Goal: Information Seeking & Learning: Stay updated

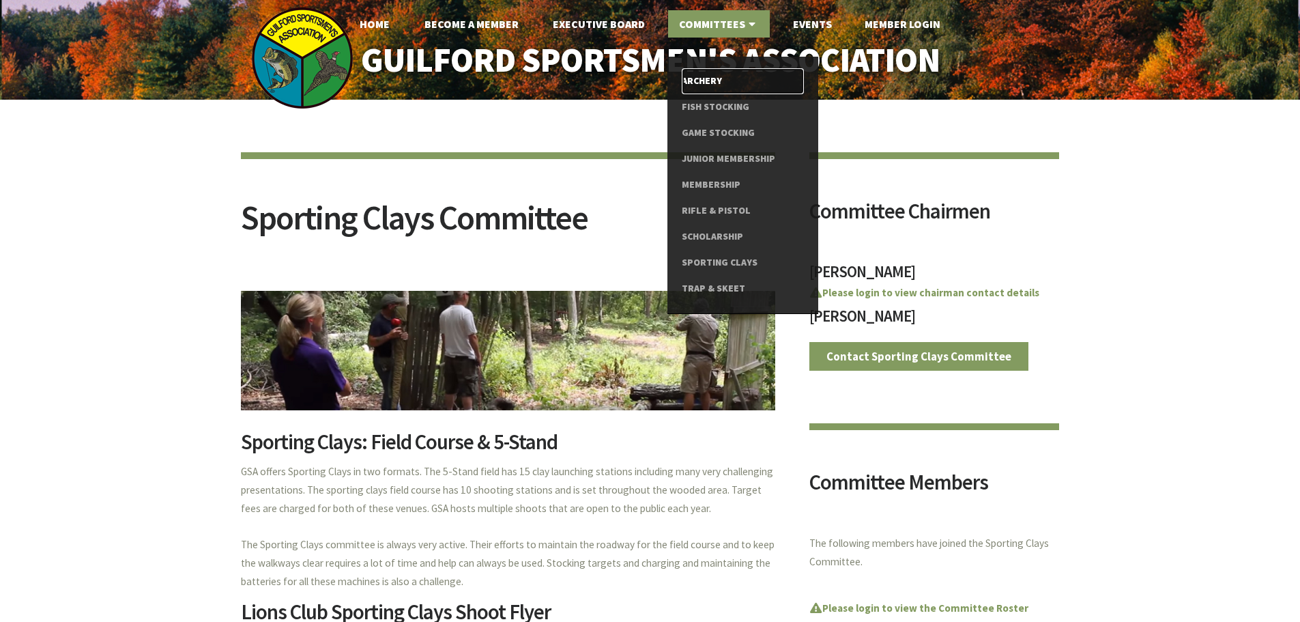
click at [706, 80] on link "Archery" at bounding box center [743, 81] width 122 height 26
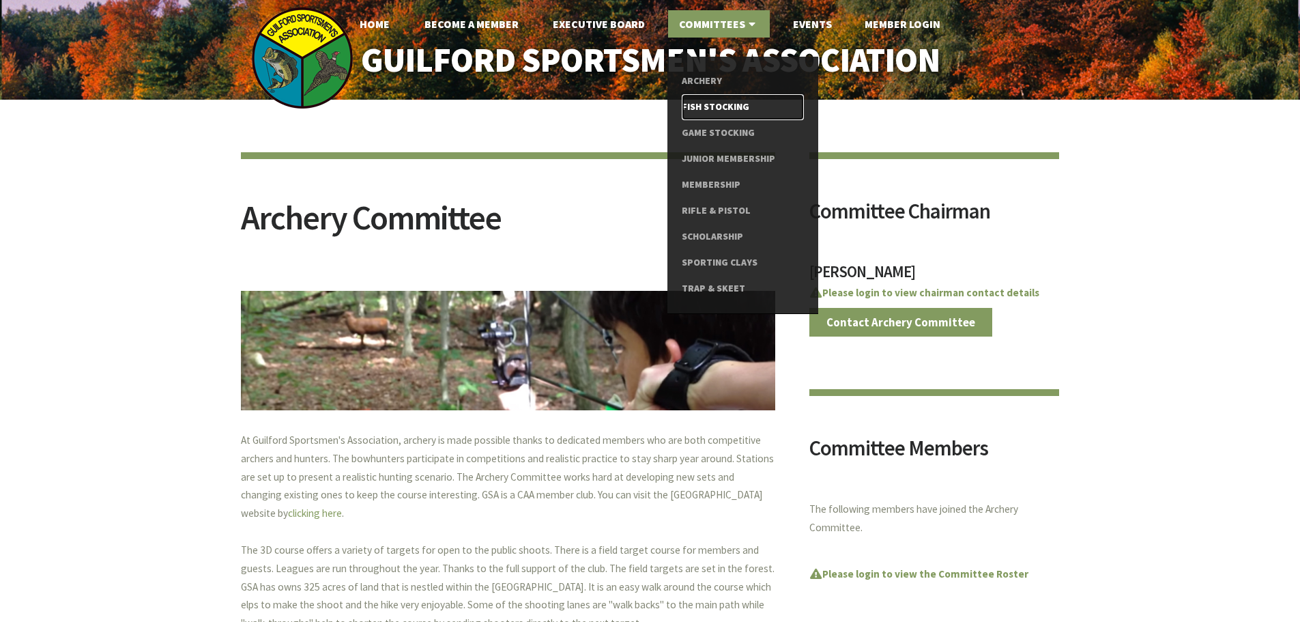
click at [705, 108] on link "Fish Stocking" at bounding box center [743, 107] width 122 height 26
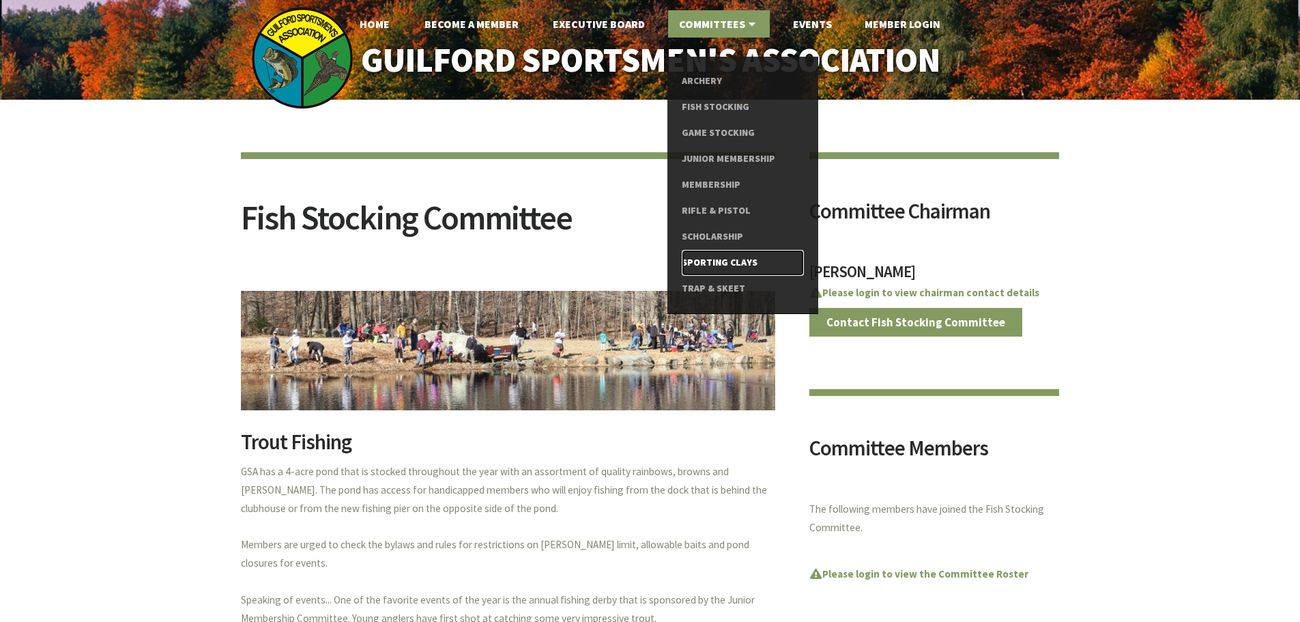
click at [708, 260] on link "Sporting Clays" at bounding box center [743, 263] width 122 height 26
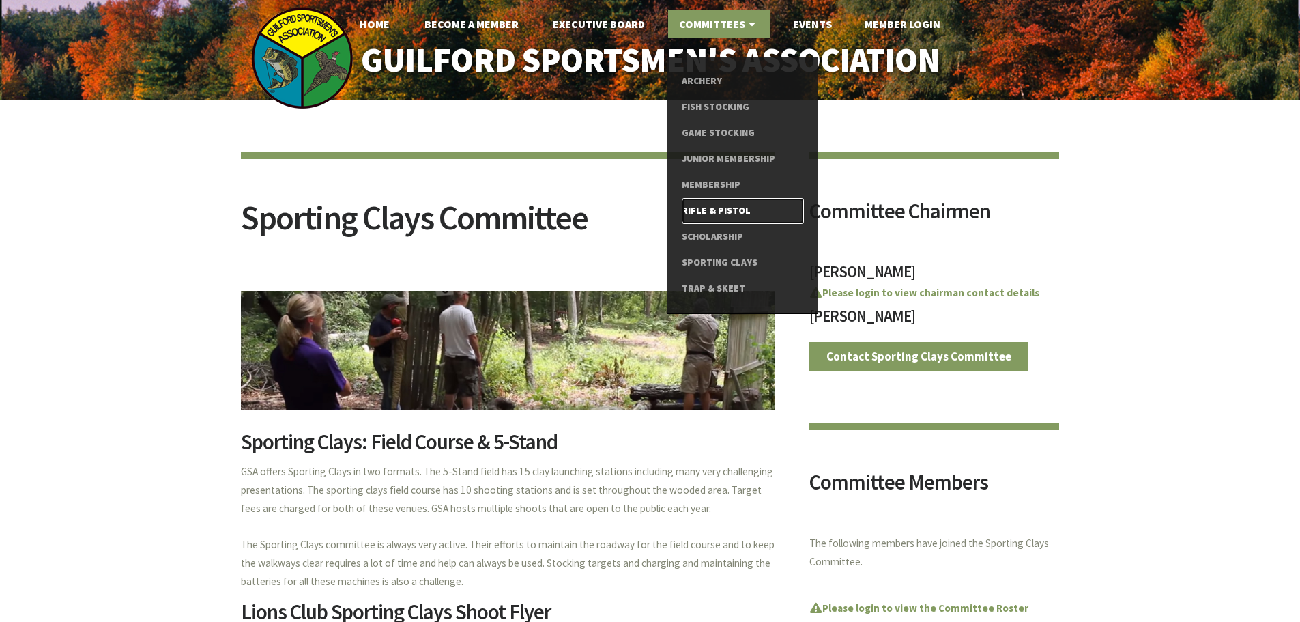
click at [697, 209] on link "Rifle & Pistol" at bounding box center [743, 211] width 122 height 26
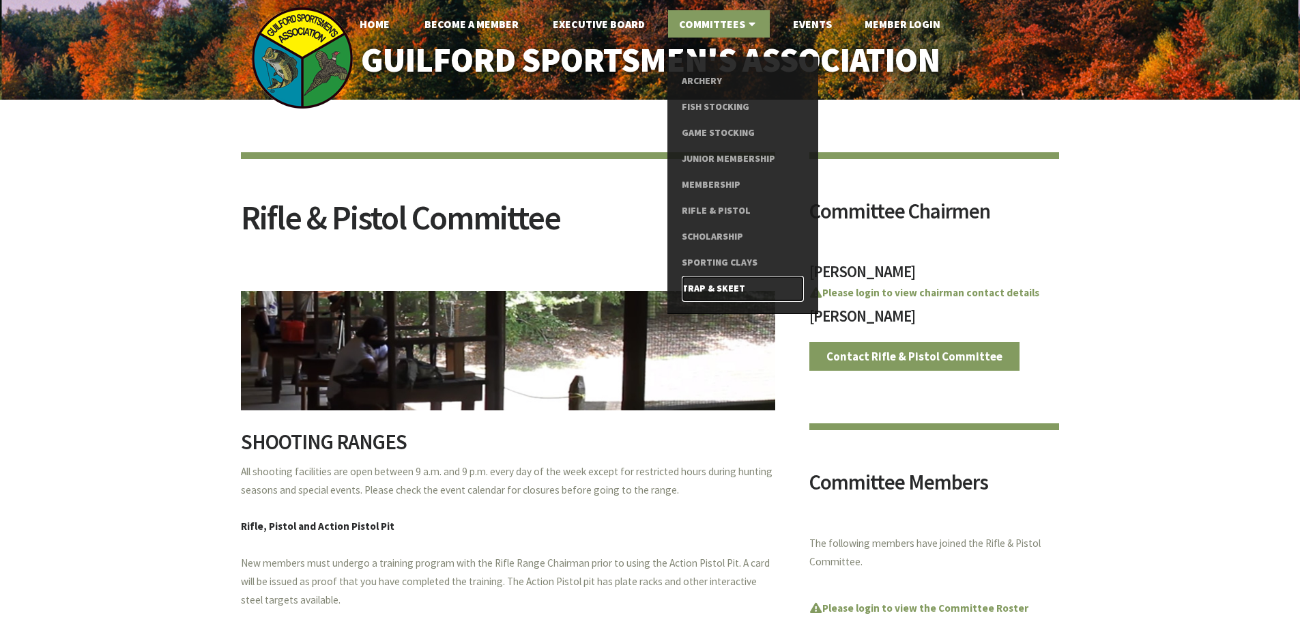
click at [700, 285] on link "Trap & Skeet" at bounding box center [743, 289] width 122 height 26
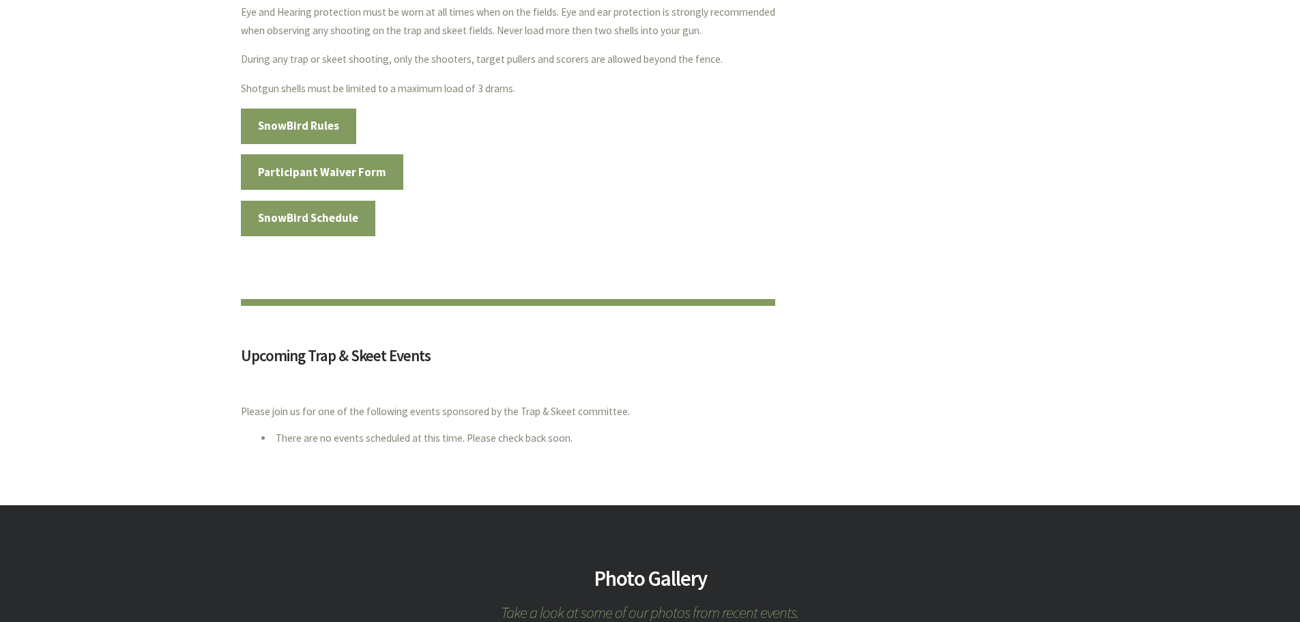
scroll to position [750, 0]
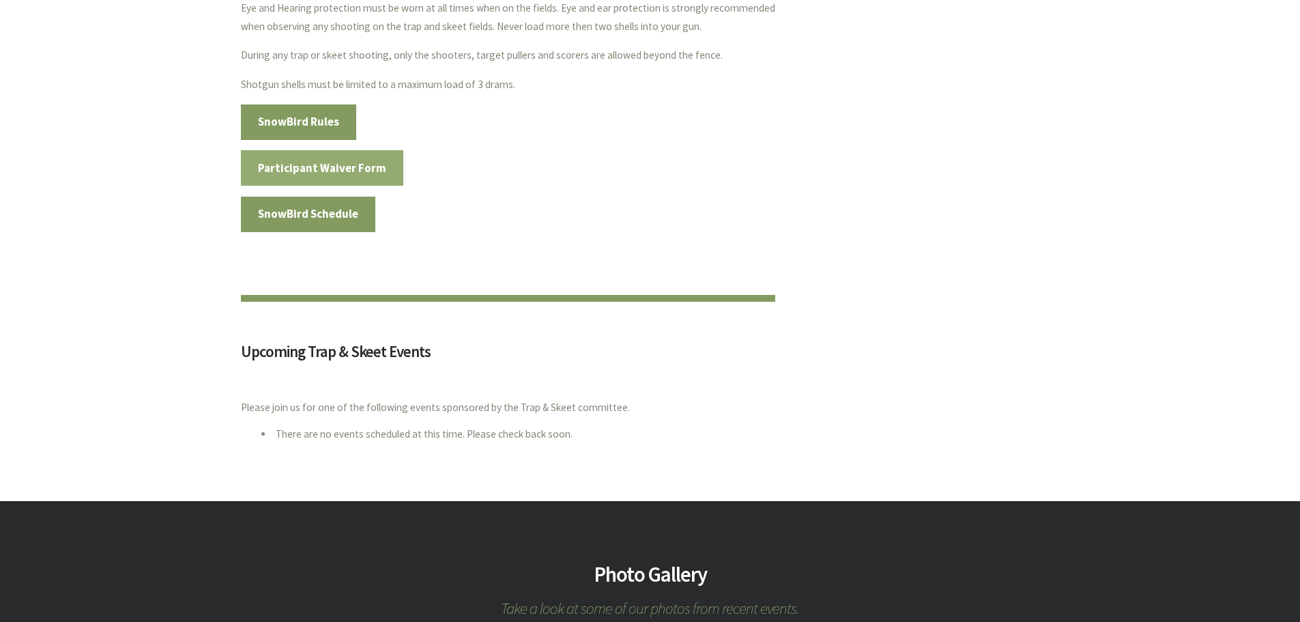
click at [275, 162] on link "Participant Waiver Form" at bounding box center [322, 167] width 163 height 35
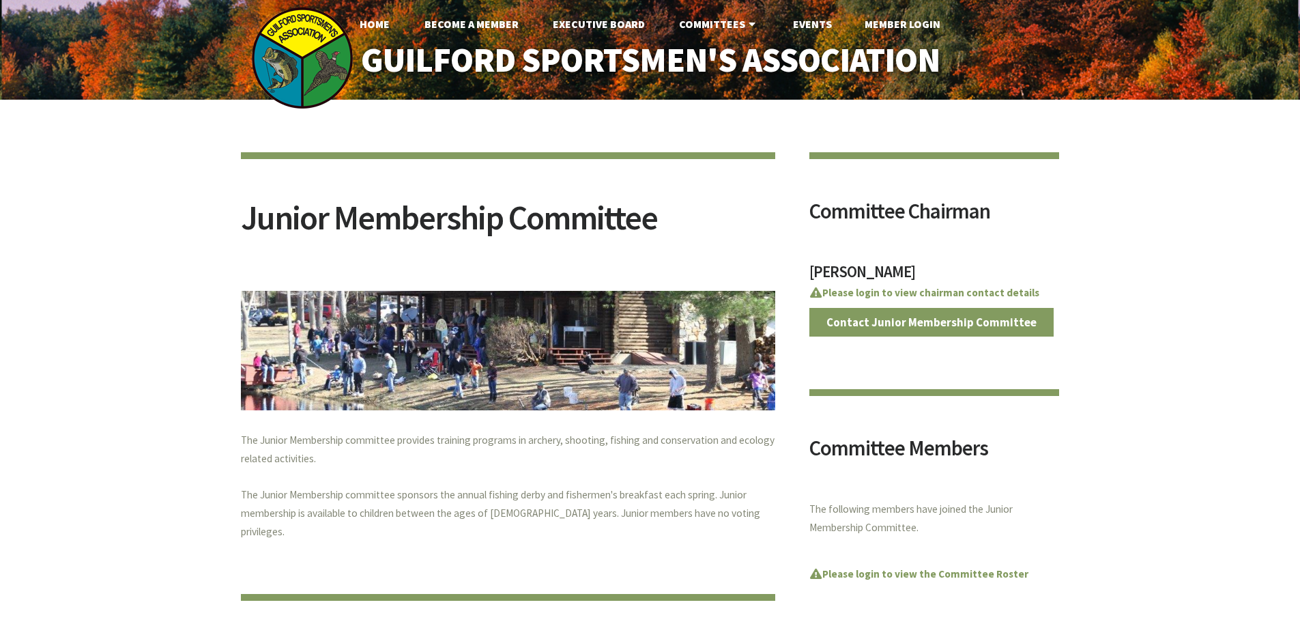
click at [317, 59] on img at bounding box center [302, 58] width 102 height 102
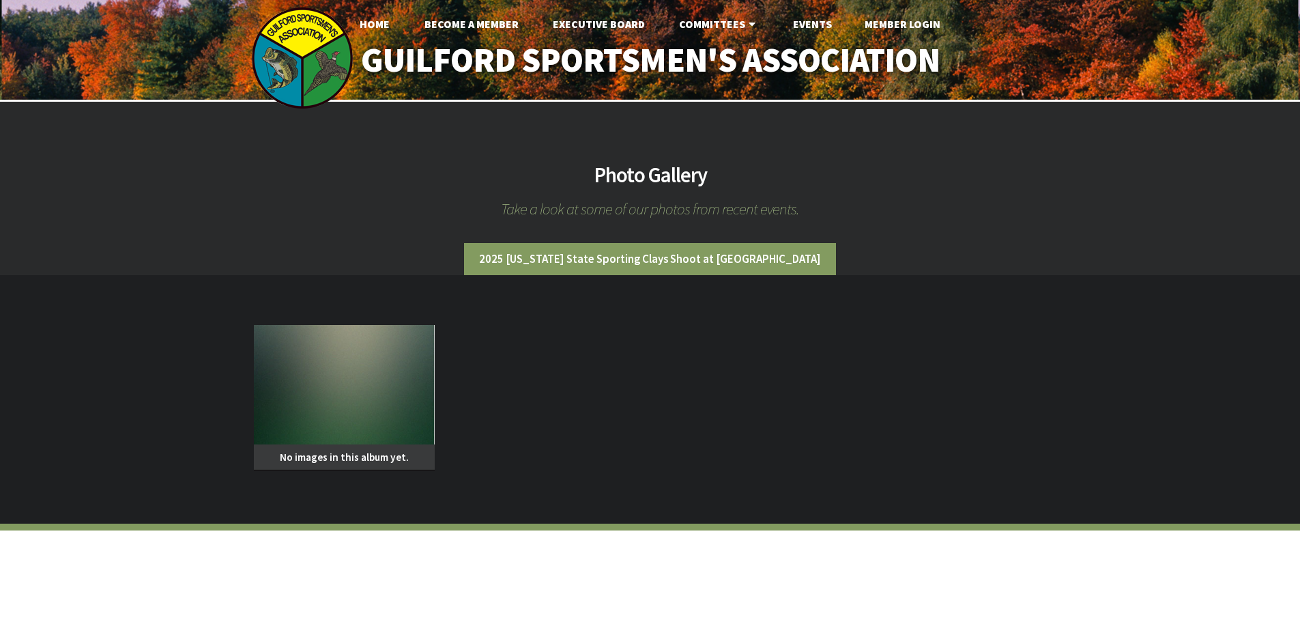
click at [321, 402] on img at bounding box center [344, 384] width 181 height 119
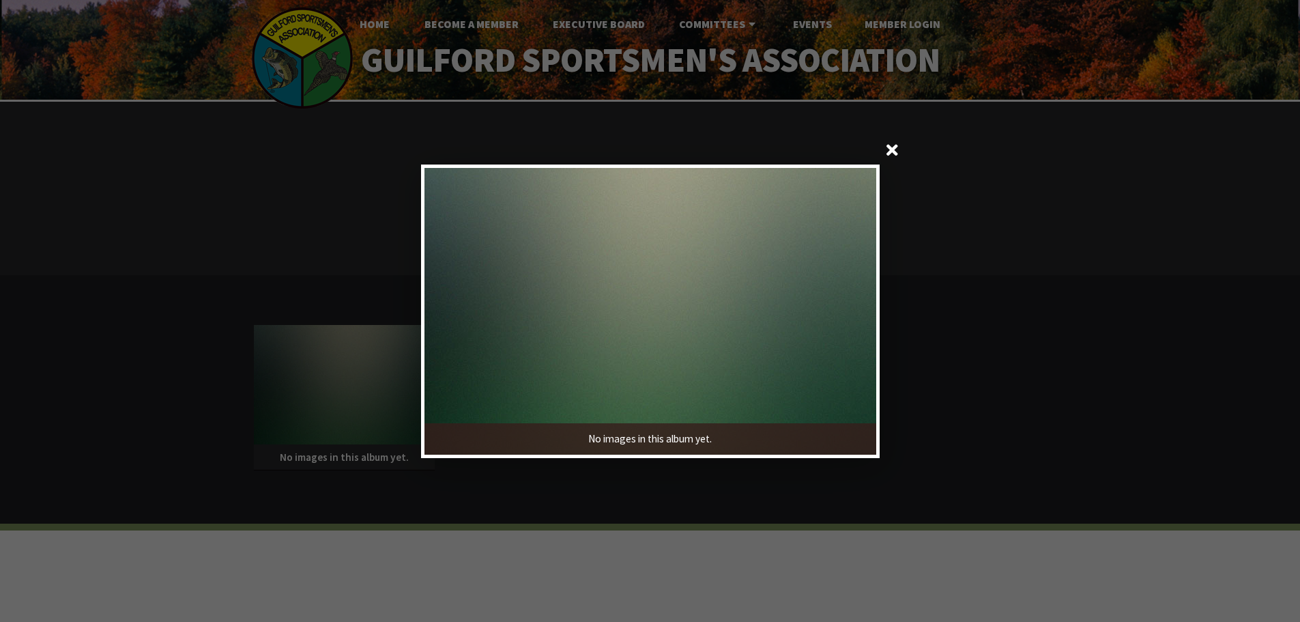
drag, startPoint x: 897, startPoint y: 156, endPoint x: 866, endPoint y: 163, distance: 31.6
click at [896, 156] on span at bounding box center [892, 151] width 33 height 33
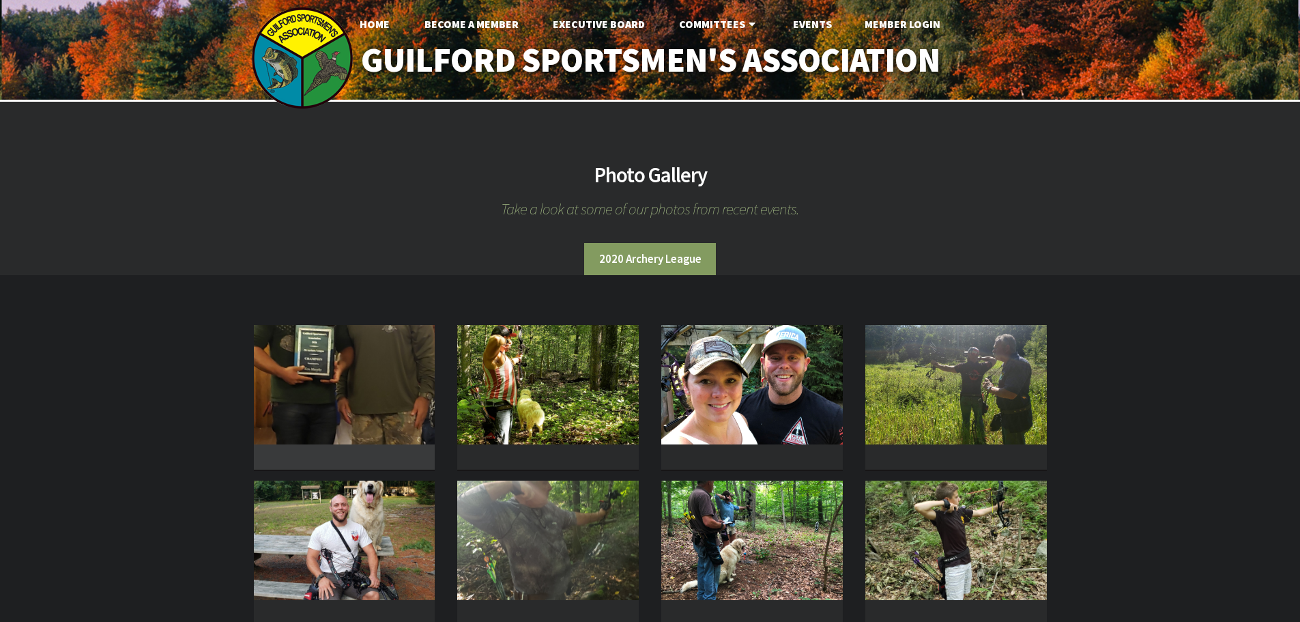
click at [339, 415] on img at bounding box center [344, 384] width 181 height 119
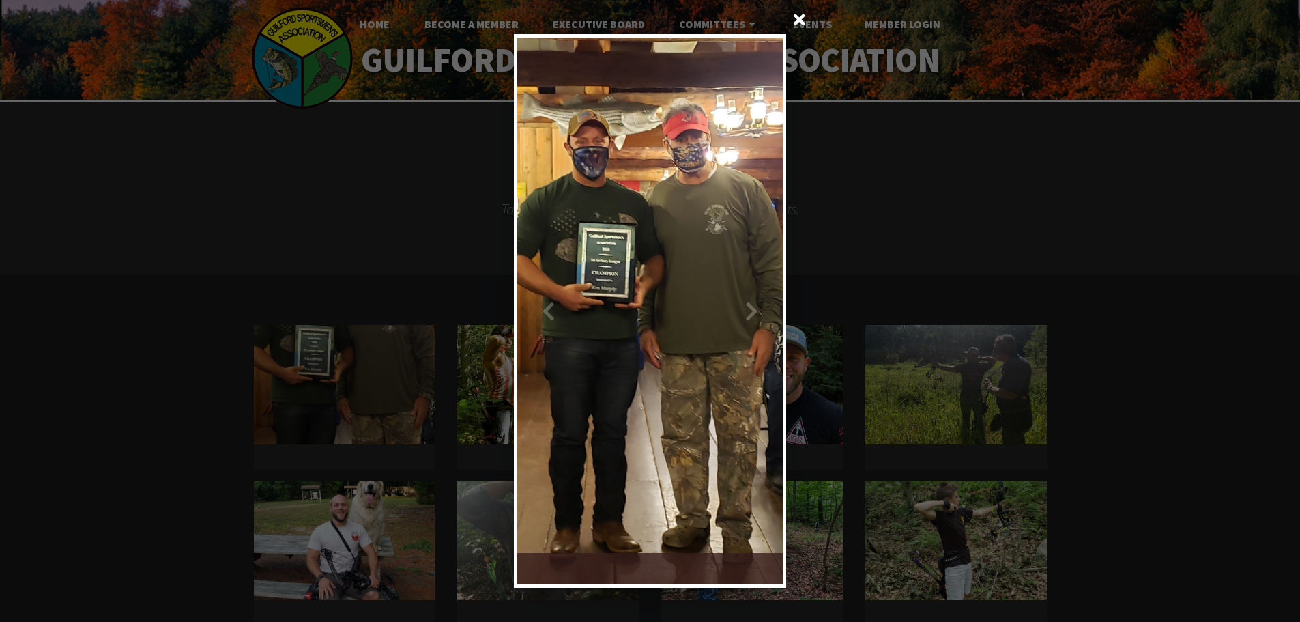
click at [755, 315] on div at bounding box center [716, 311] width 133 height 546
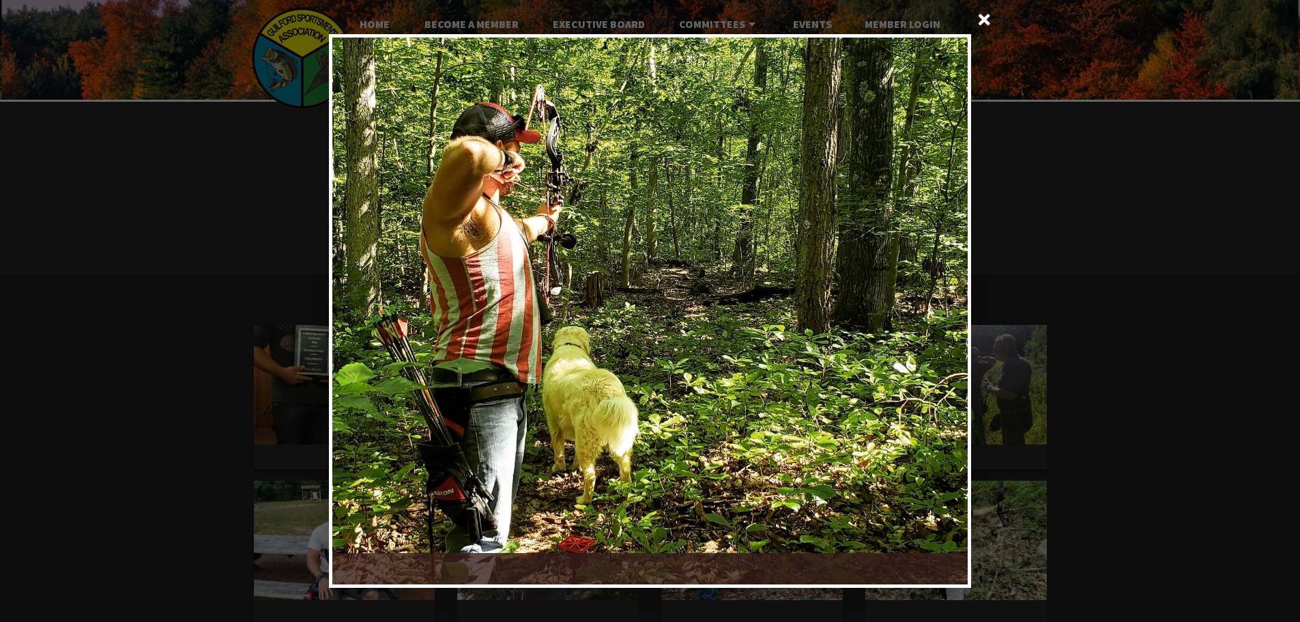
drag, startPoint x: 991, startPoint y: 16, endPoint x: 987, endPoint y: 30, distance: 14.9
click at [991, 16] on span at bounding box center [983, 21] width 33 height 33
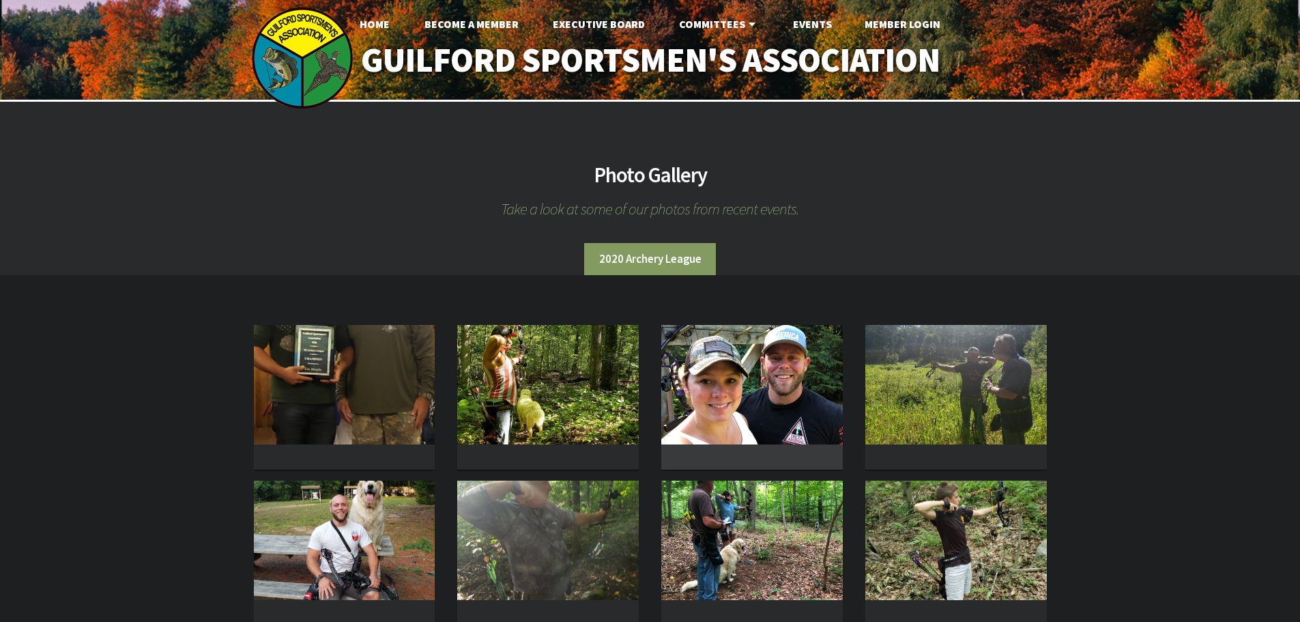
click at [740, 369] on img at bounding box center [751, 384] width 181 height 119
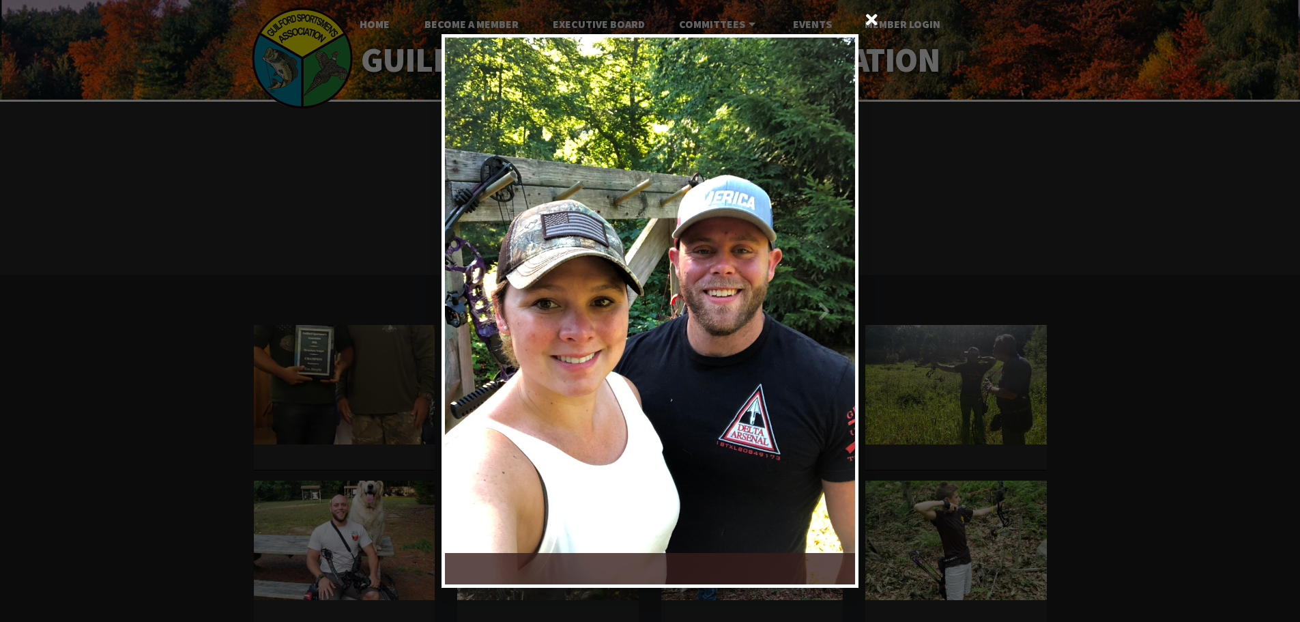
drag, startPoint x: 865, startPoint y: 18, endPoint x: 888, endPoint y: 119, distance: 103.6
click at [869, 20] on span at bounding box center [871, 21] width 33 height 33
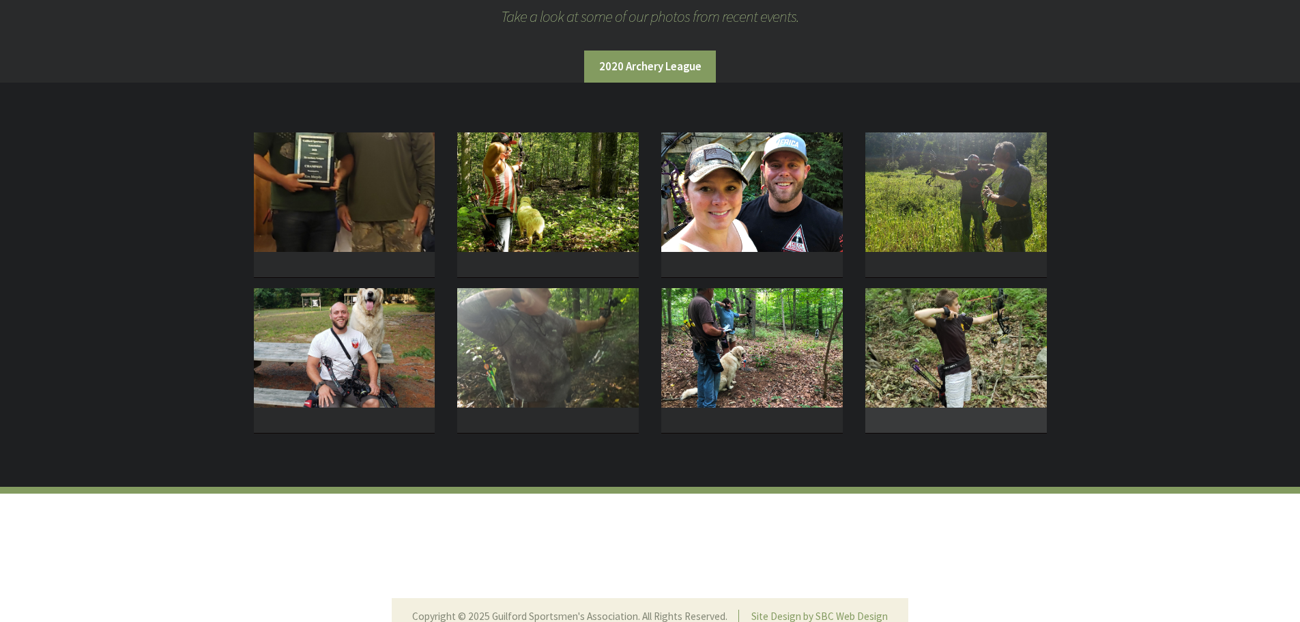
scroll to position [205, 0]
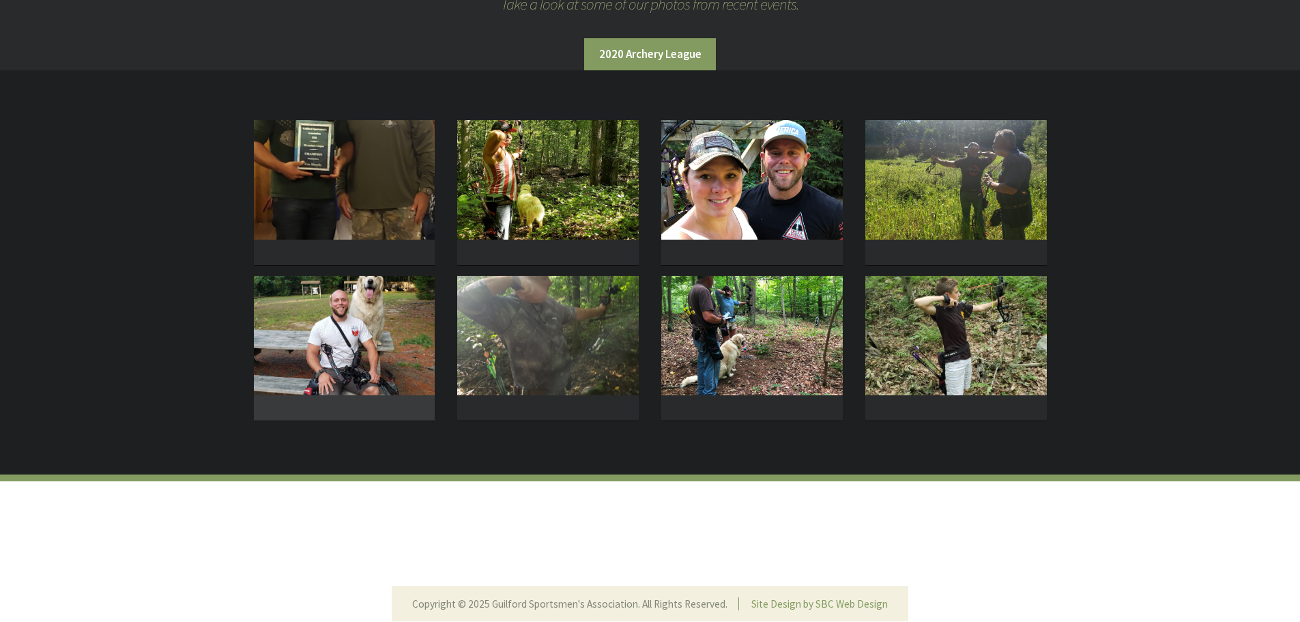
click at [331, 374] on img at bounding box center [344, 335] width 181 height 119
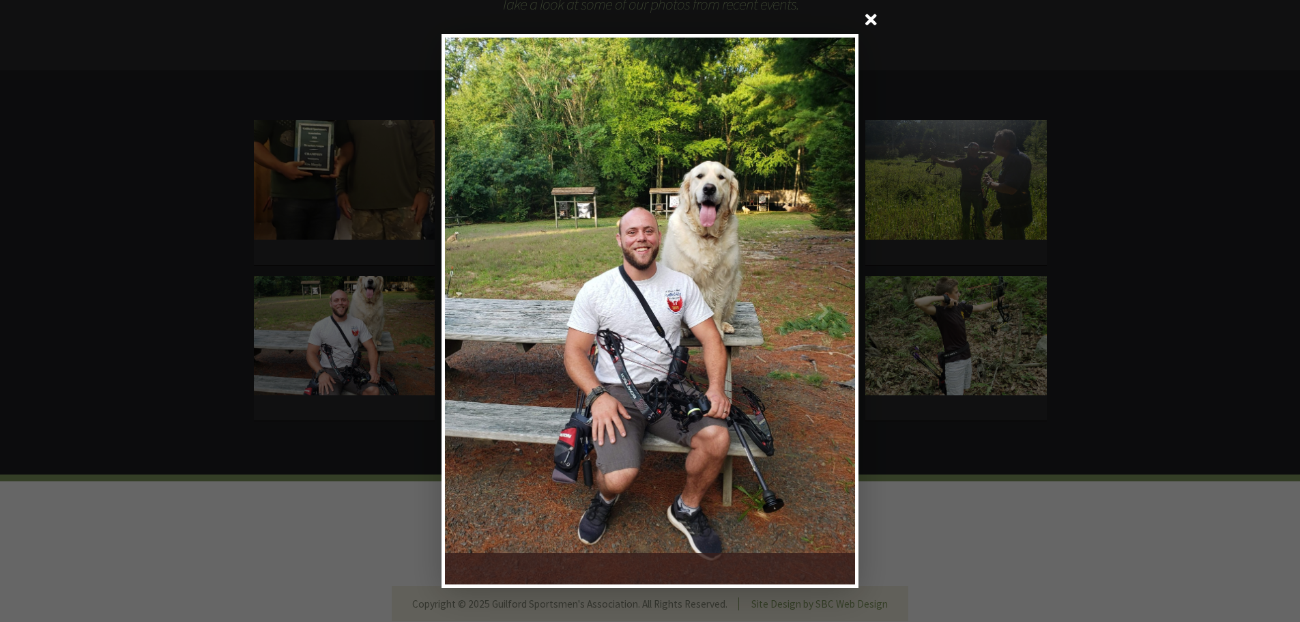
click at [864, 20] on span at bounding box center [871, 21] width 33 height 33
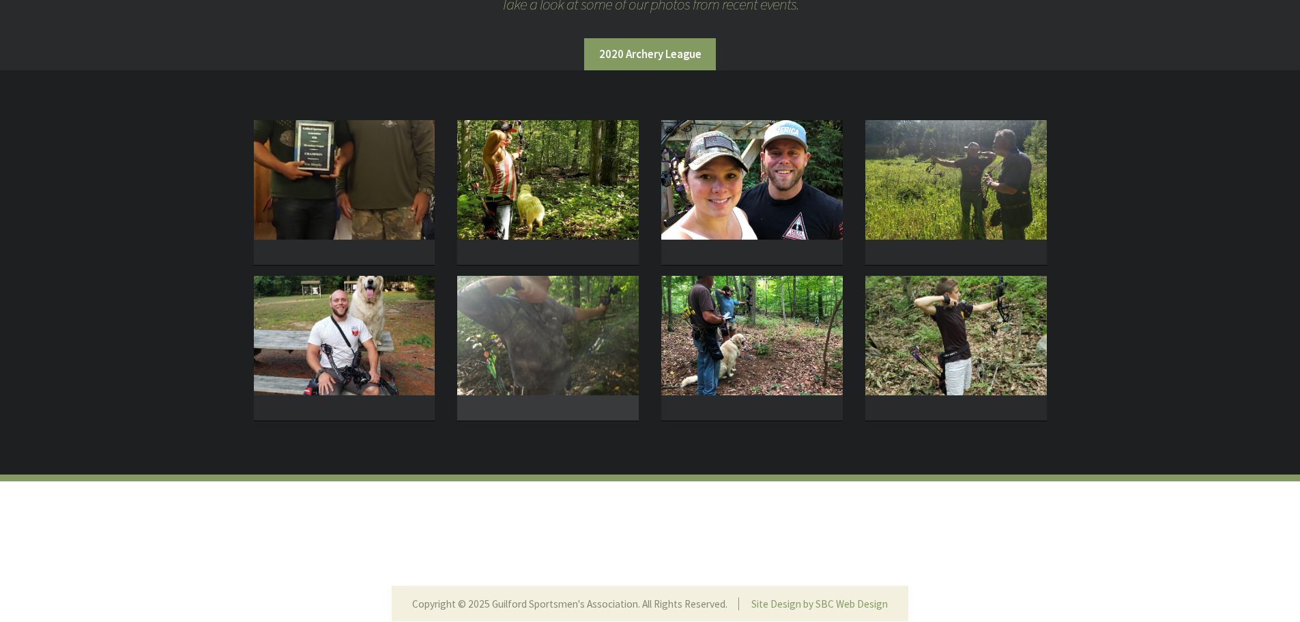
click at [518, 363] on img at bounding box center [547, 335] width 181 height 119
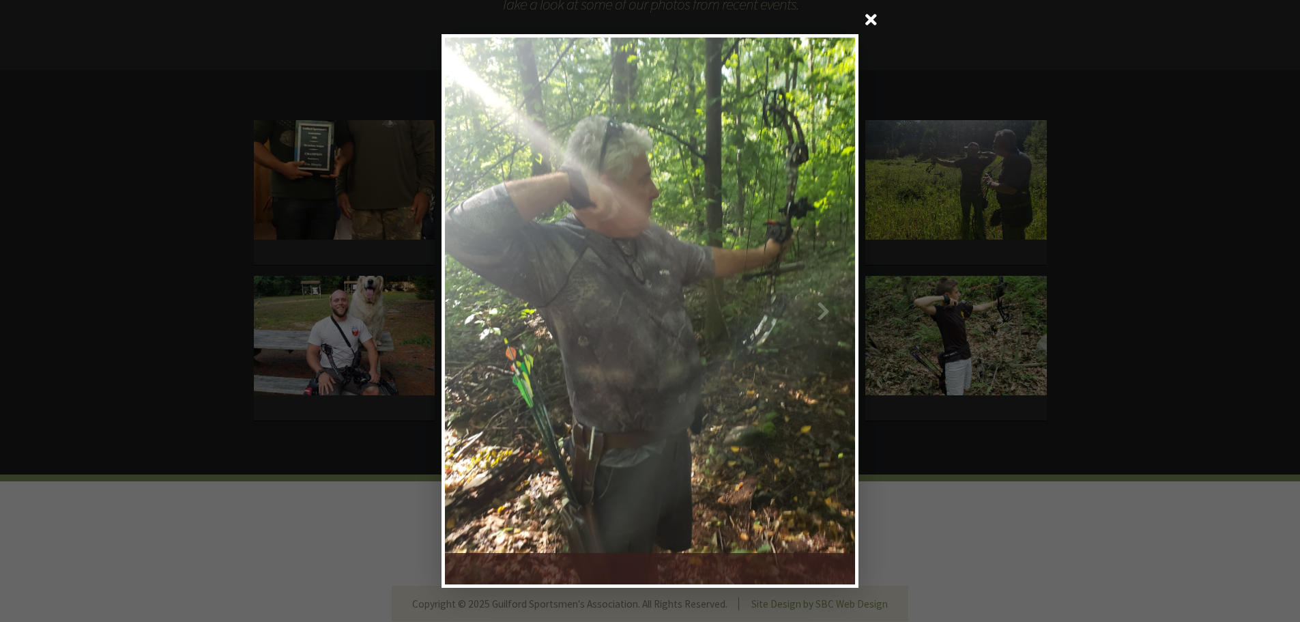
click at [866, 23] on span at bounding box center [871, 21] width 33 height 33
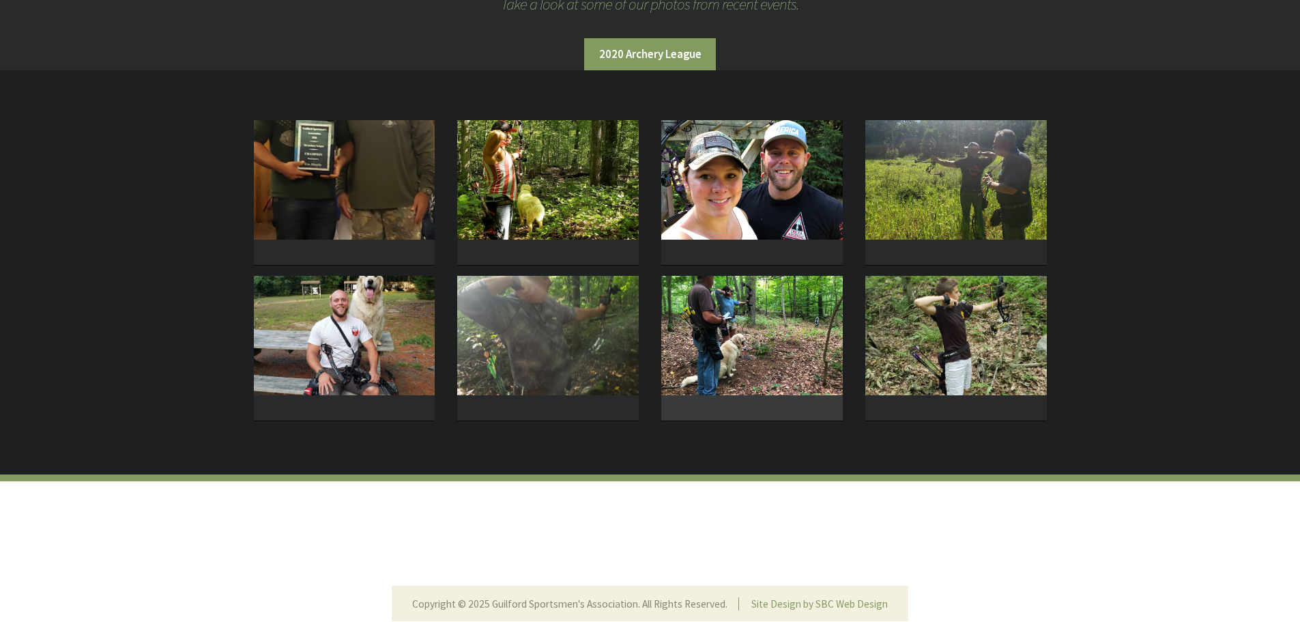
click at [720, 345] on img at bounding box center [751, 335] width 181 height 119
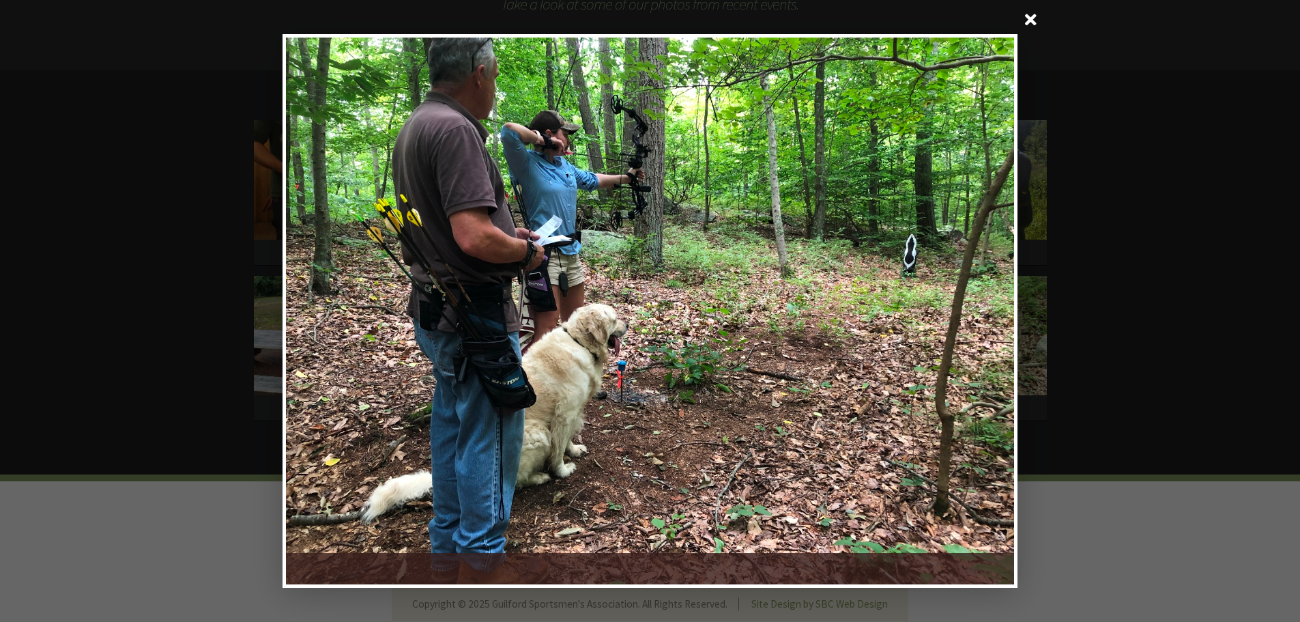
click at [1020, 20] on span at bounding box center [1030, 21] width 33 height 33
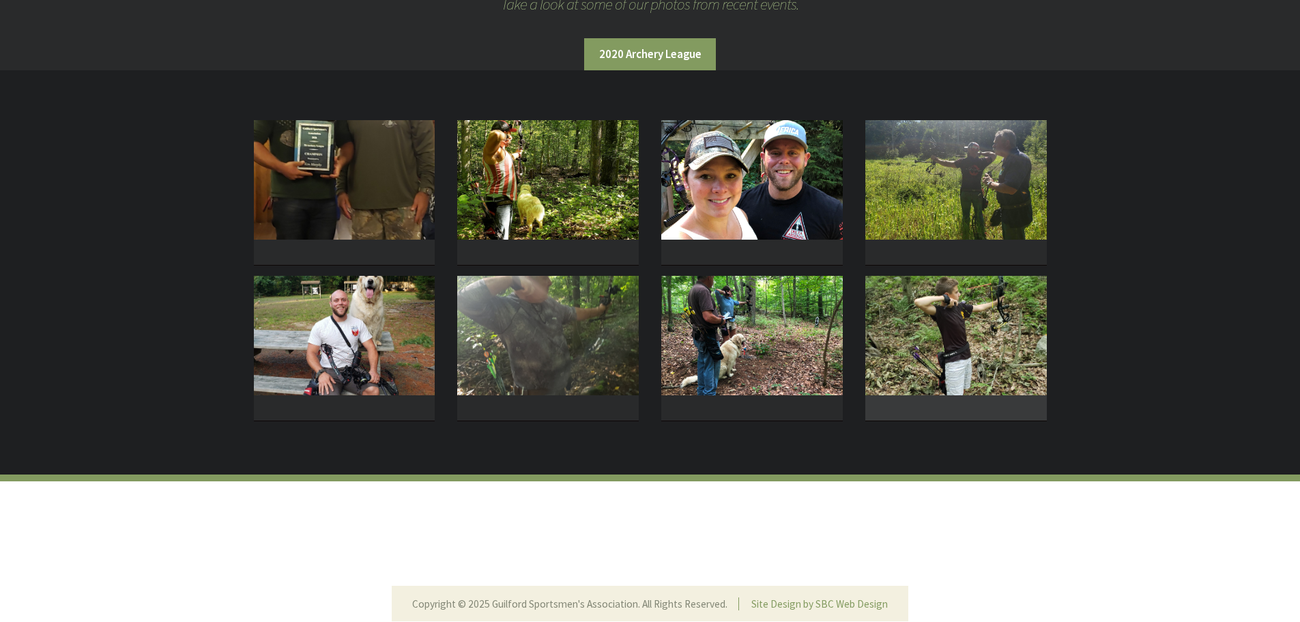
click at [974, 333] on img at bounding box center [955, 335] width 181 height 119
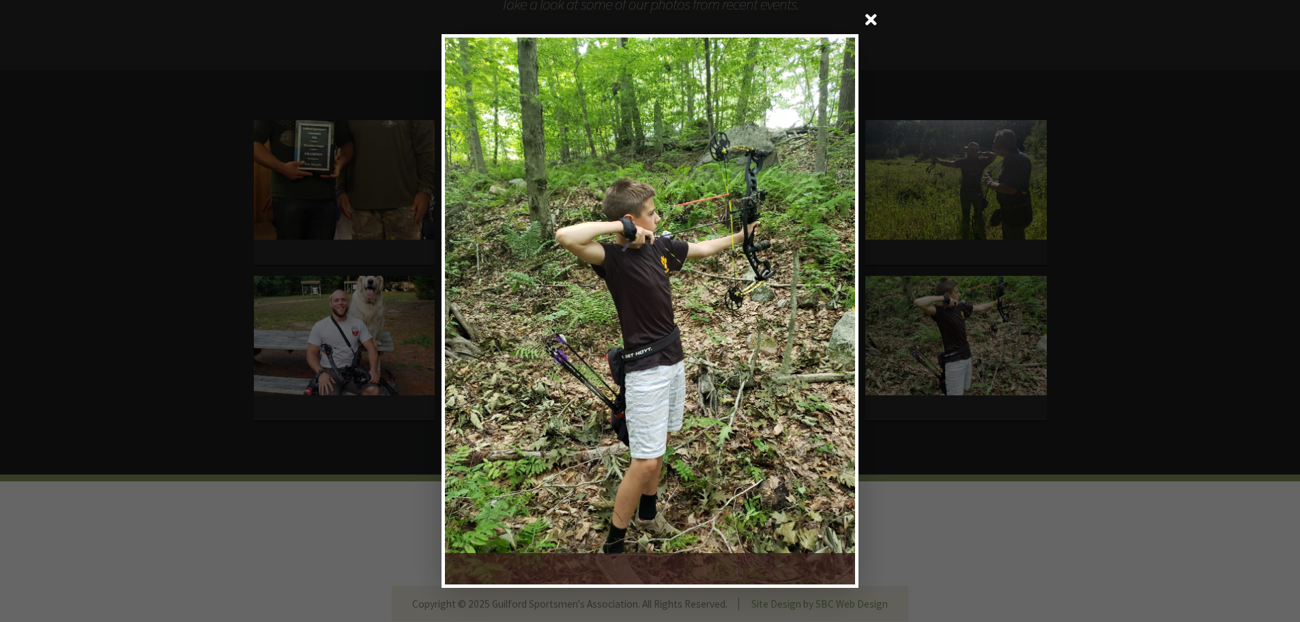
click at [873, 18] on span at bounding box center [871, 21] width 33 height 33
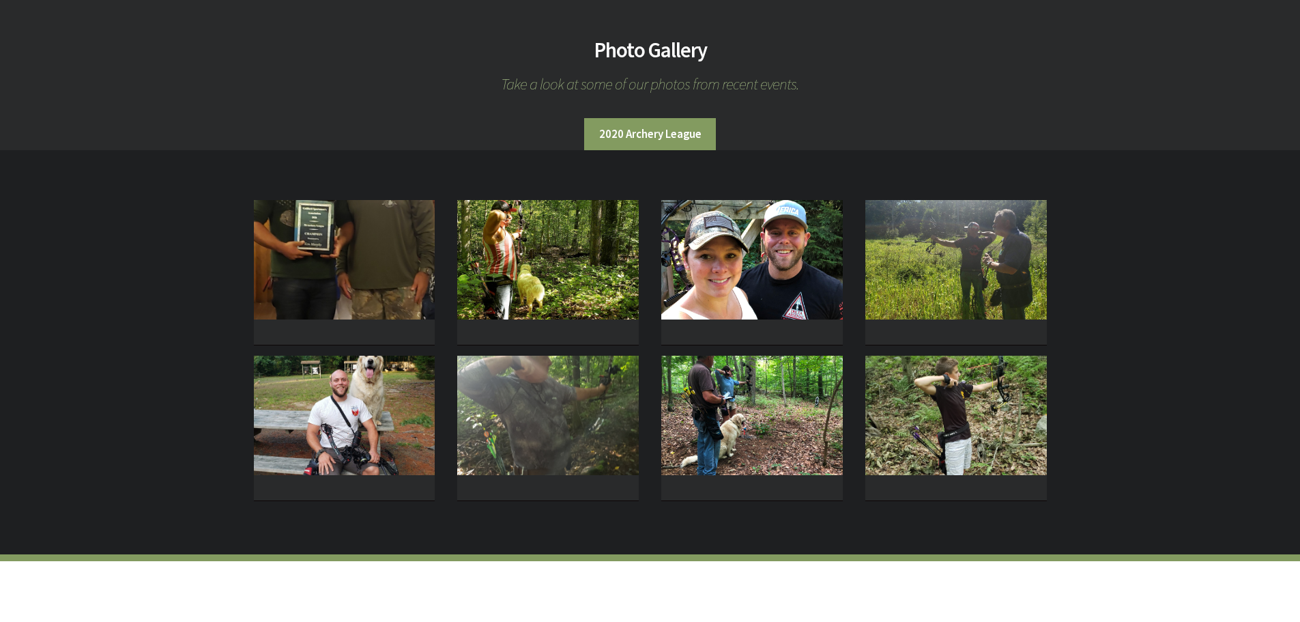
scroll to position [0, 0]
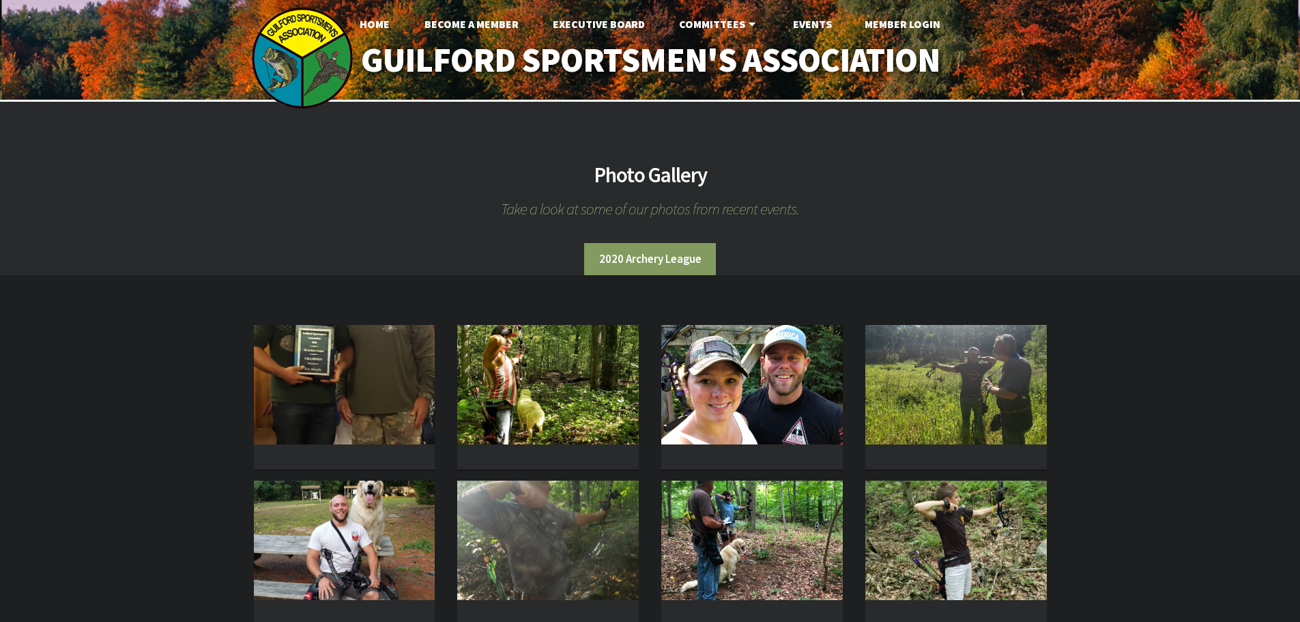
click at [625, 253] on li "2020 Archery League" at bounding box center [650, 259] width 132 height 32
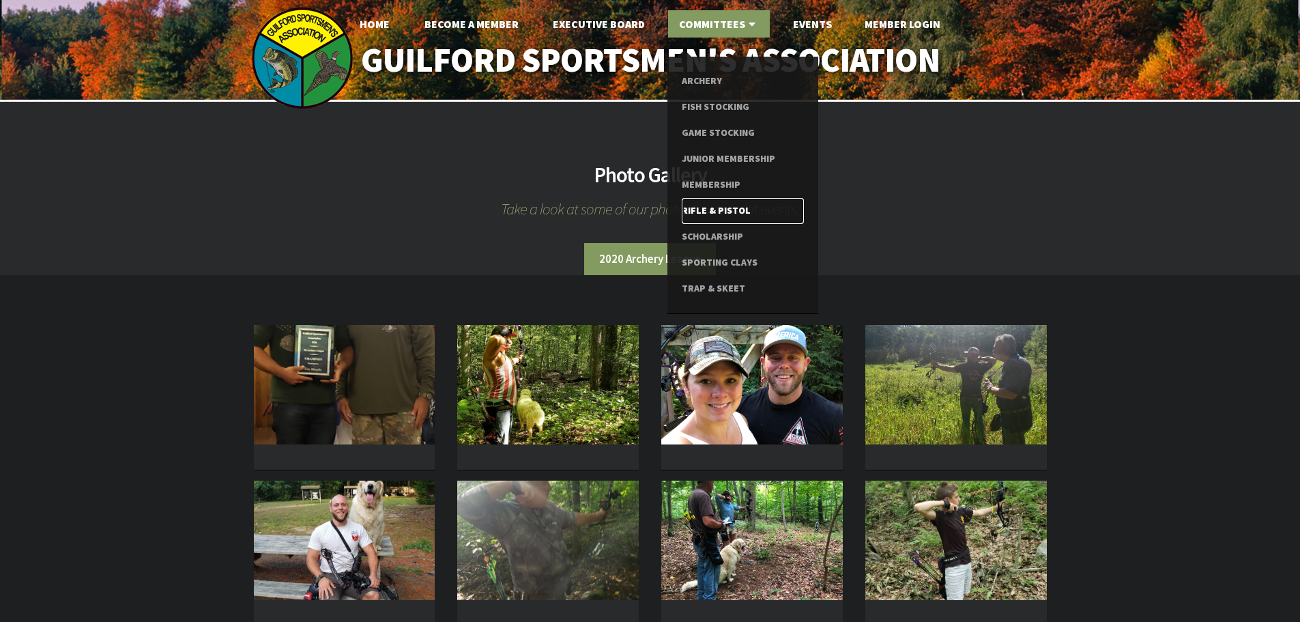
click at [697, 205] on link "Rifle & Pistol" at bounding box center [743, 211] width 122 height 26
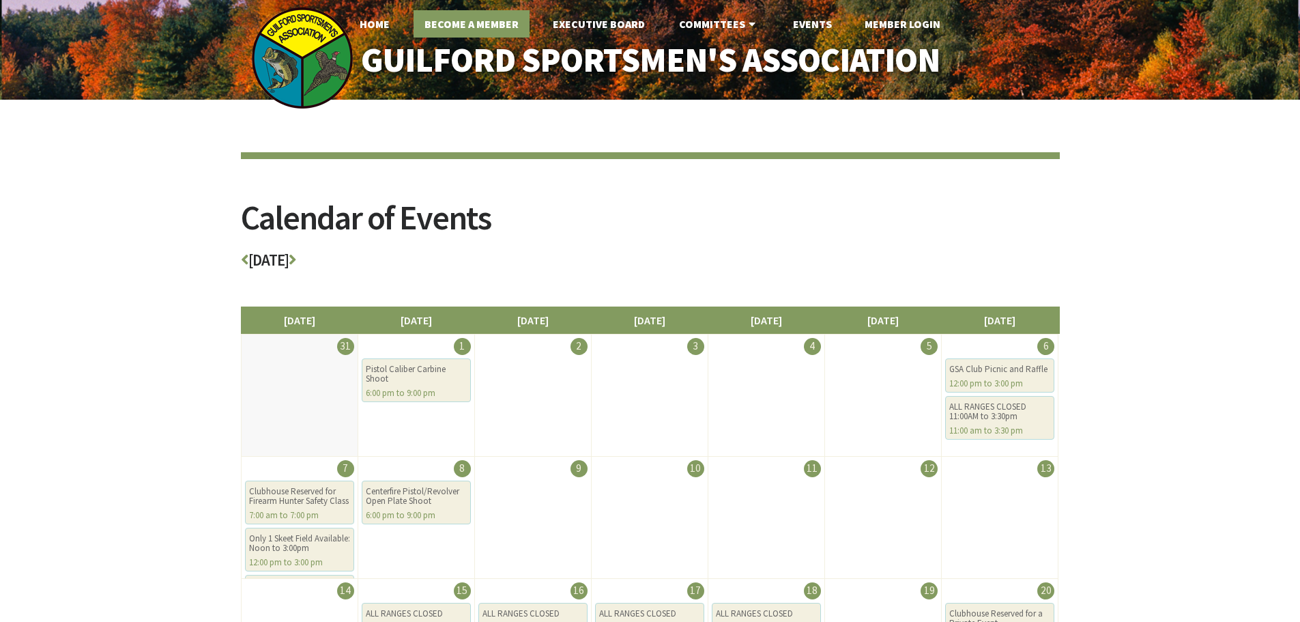
click at [491, 20] on link "Become A Member" at bounding box center [471, 23] width 116 height 27
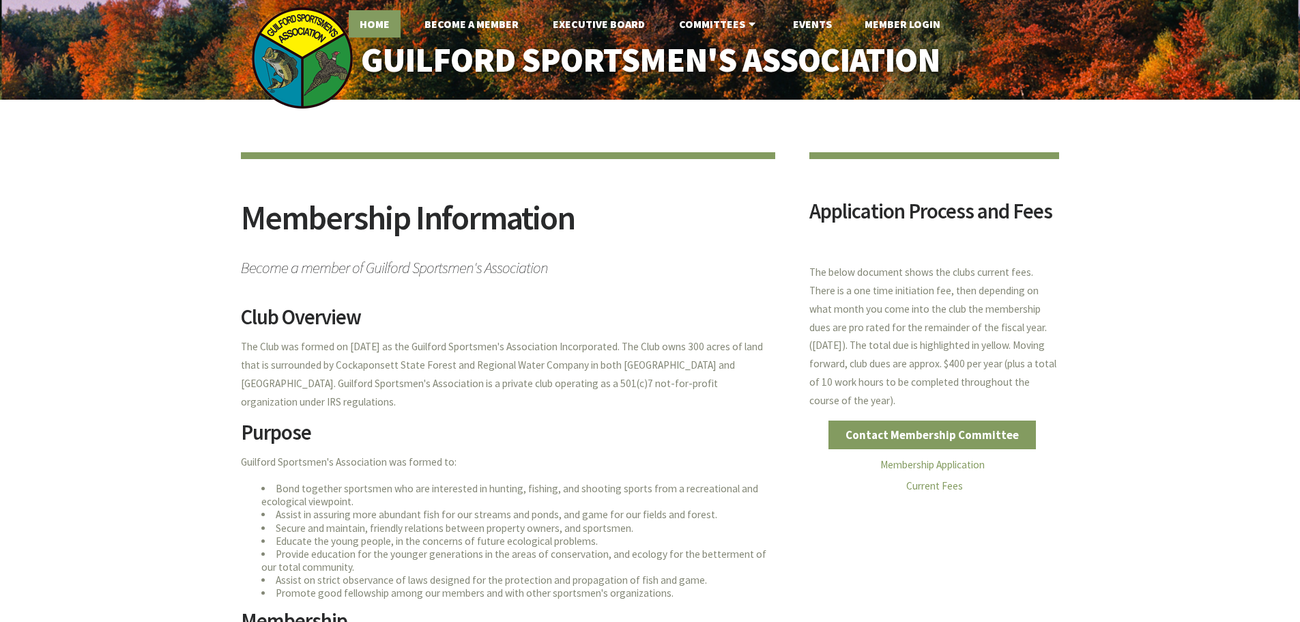
click at [392, 22] on link "Home" at bounding box center [375, 23] width 52 height 27
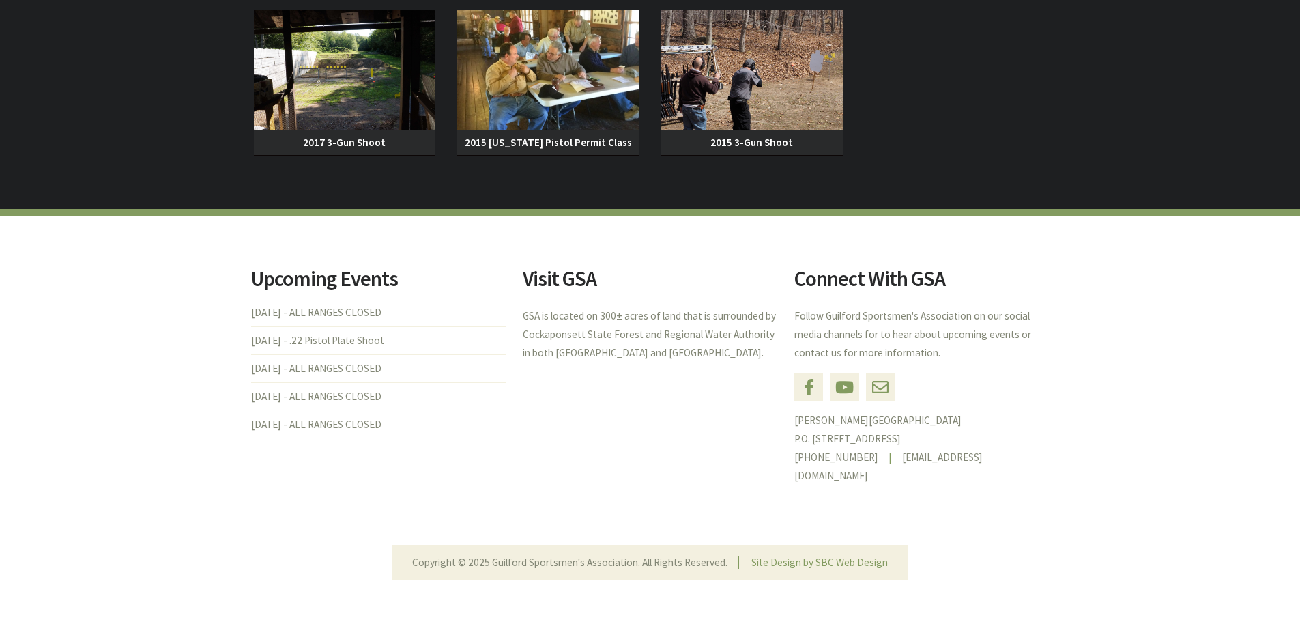
scroll to position [1412, 0]
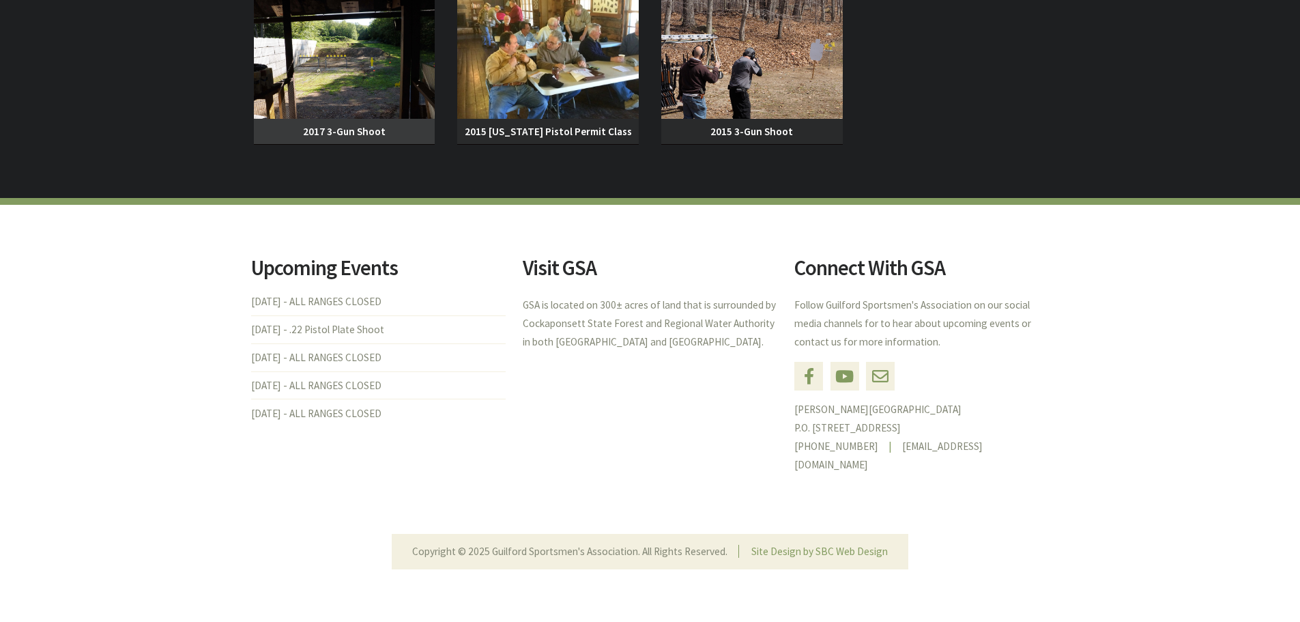
click at [308, 89] on img at bounding box center [344, 58] width 181 height 119
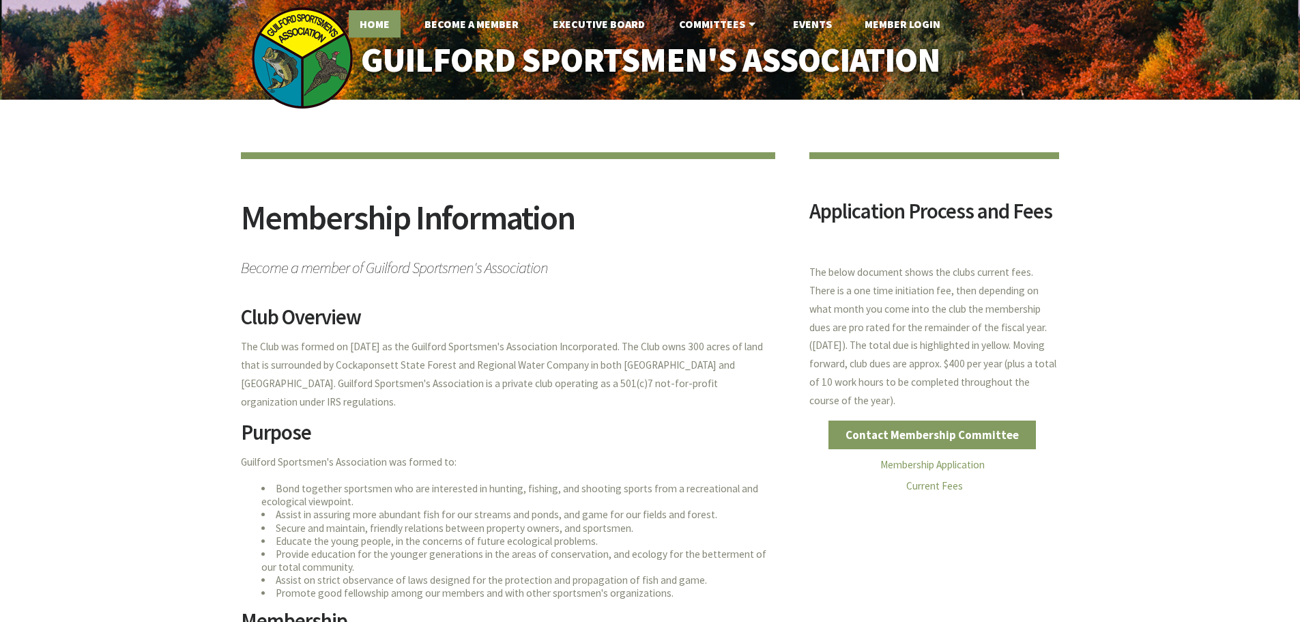
click at [383, 29] on link "Home" at bounding box center [375, 23] width 52 height 27
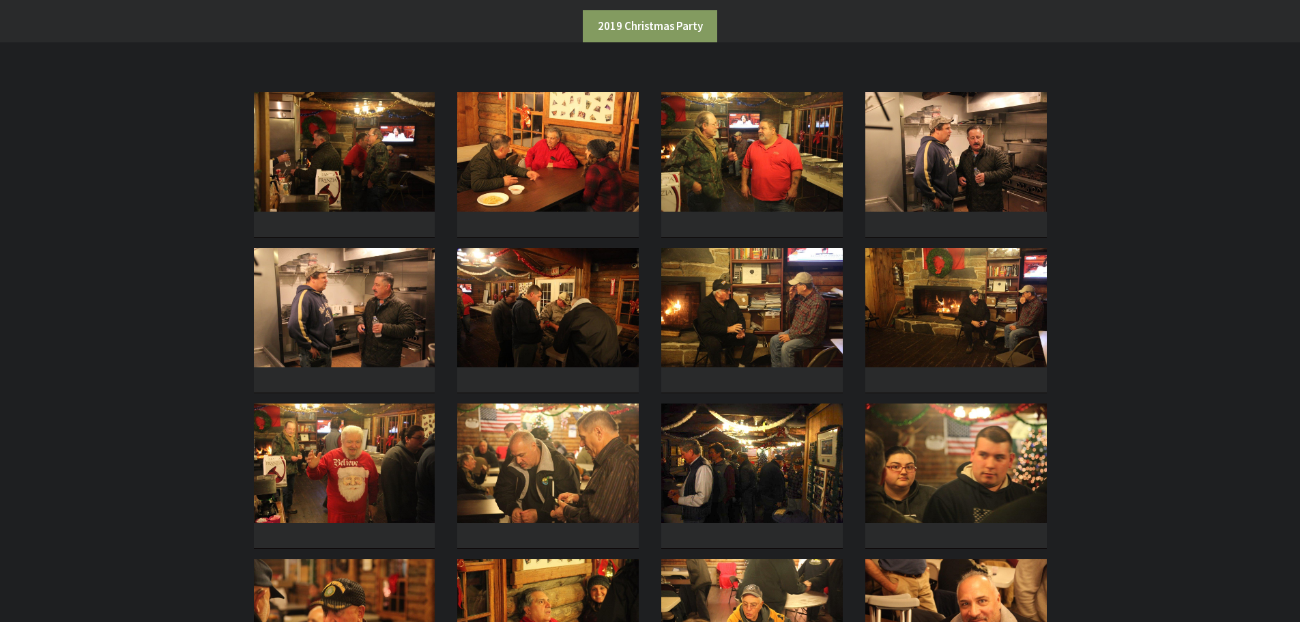
scroll to position [273, 0]
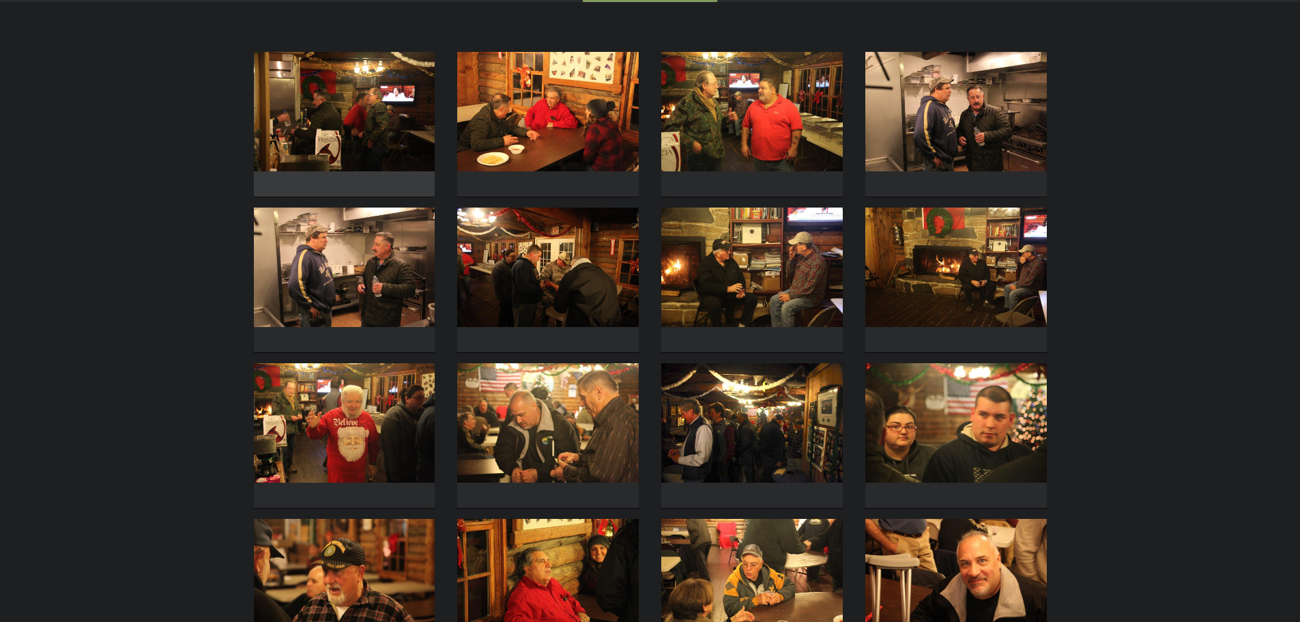
click at [307, 120] on img at bounding box center [344, 111] width 181 height 119
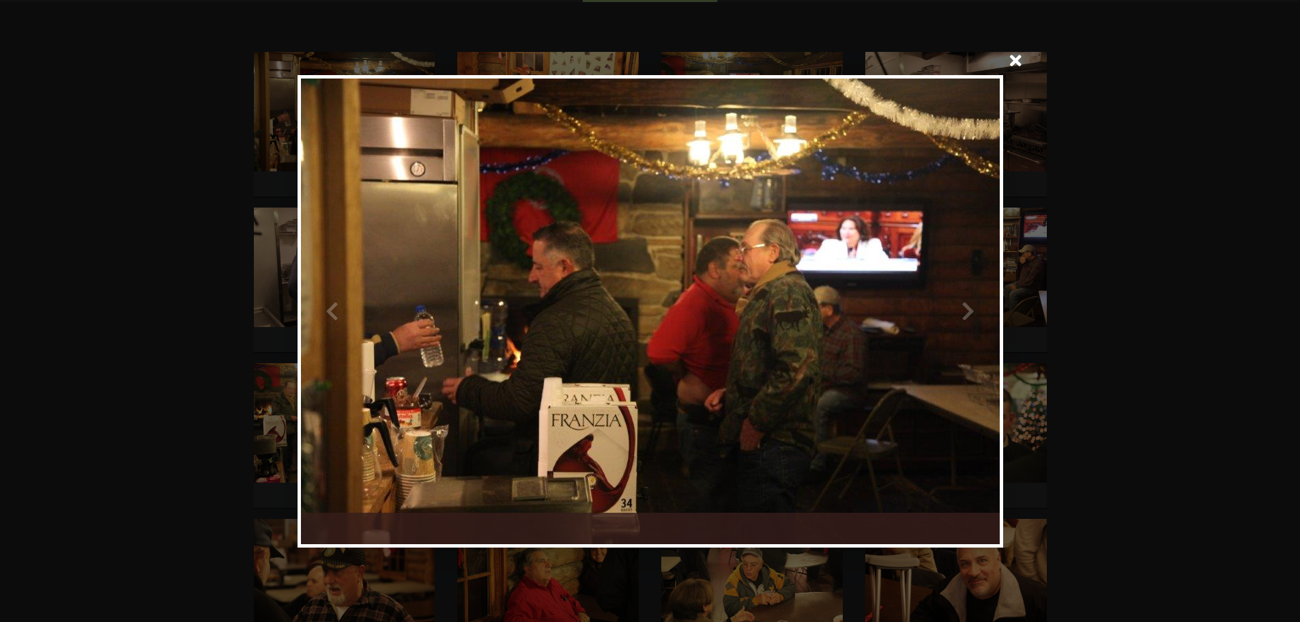
click at [969, 318] on div at bounding box center [824, 310] width 349 height 465
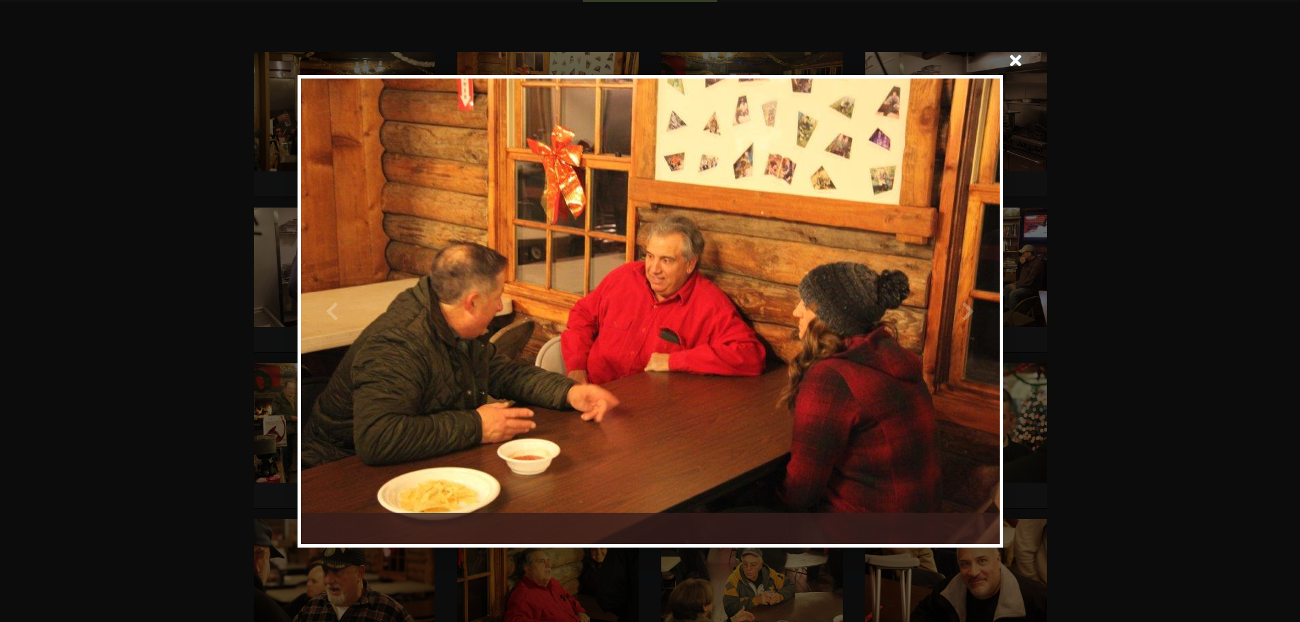
click at [969, 318] on div at bounding box center [824, 310] width 349 height 465
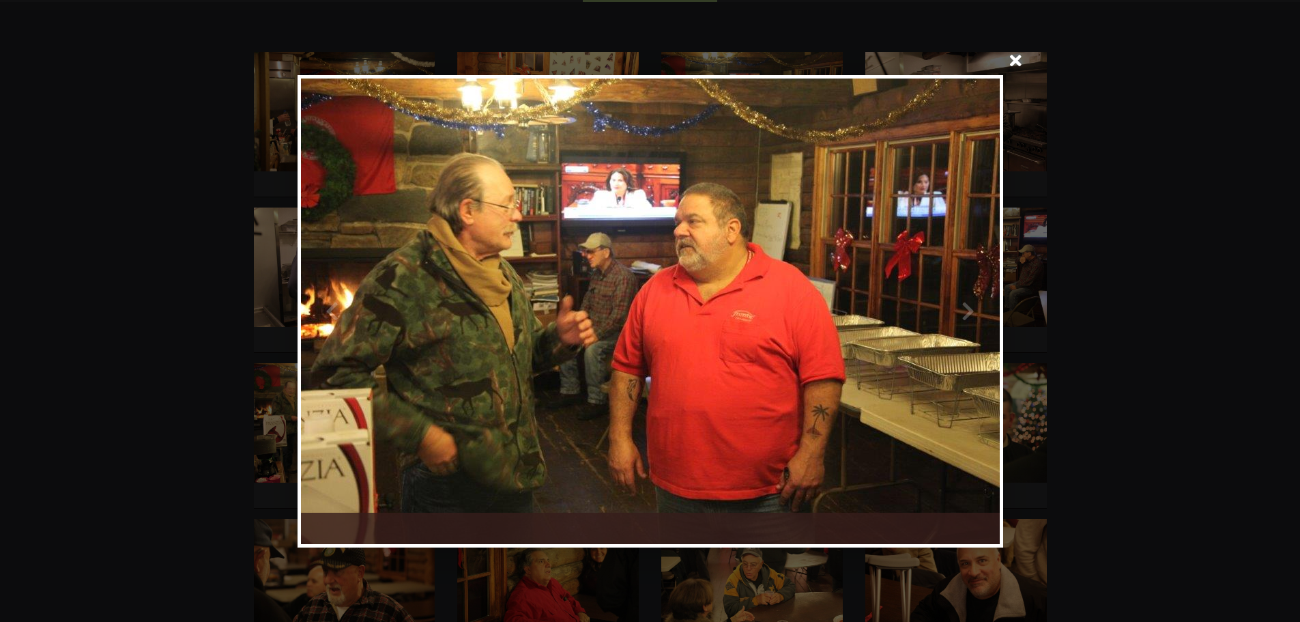
click at [969, 318] on div at bounding box center [824, 310] width 349 height 465
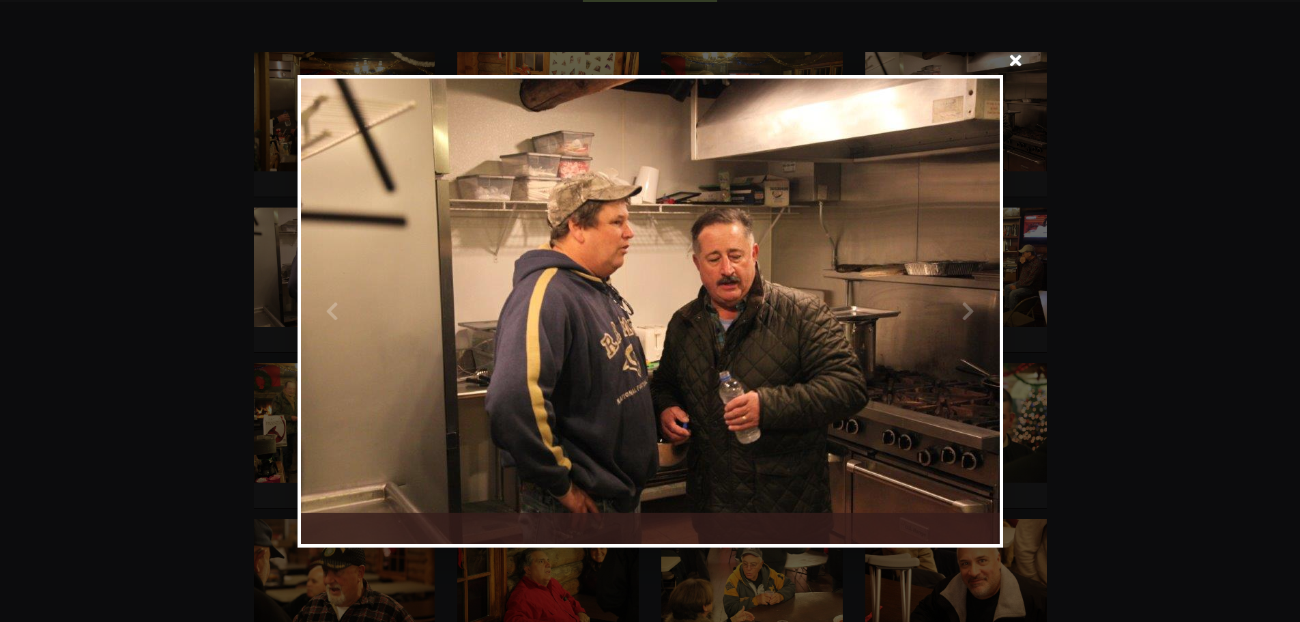
click at [969, 318] on div at bounding box center [824, 310] width 349 height 465
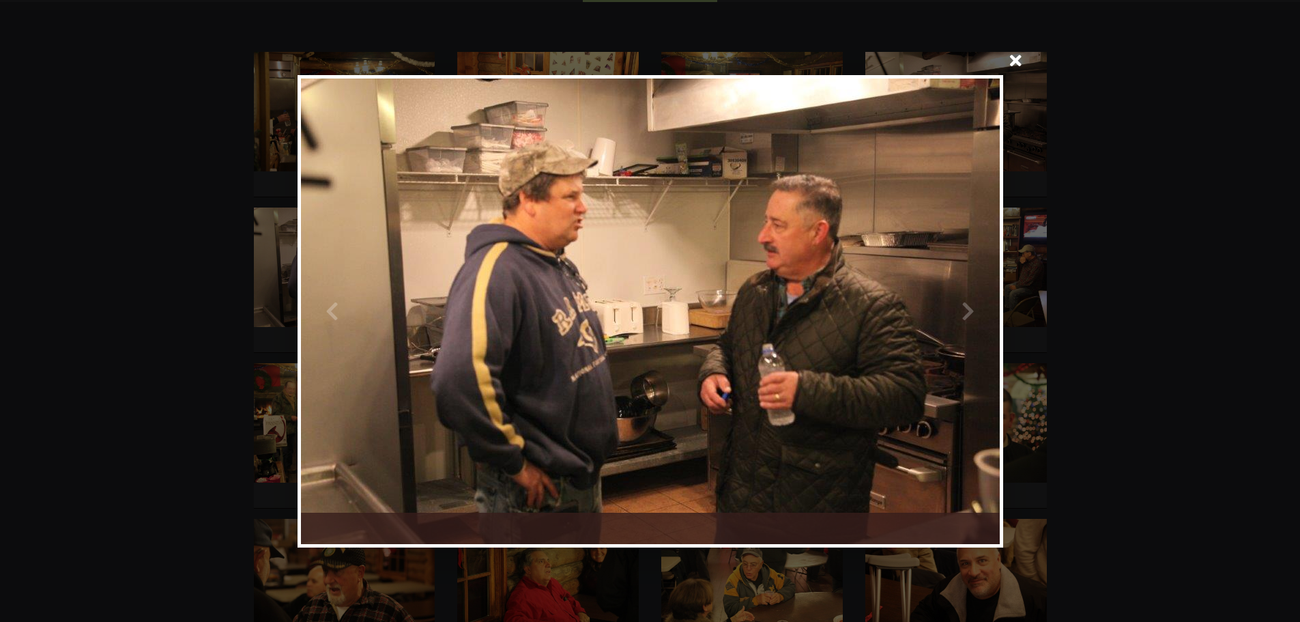
click at [971, 313] on div at bounding box center [824, 310] width 349 height 465
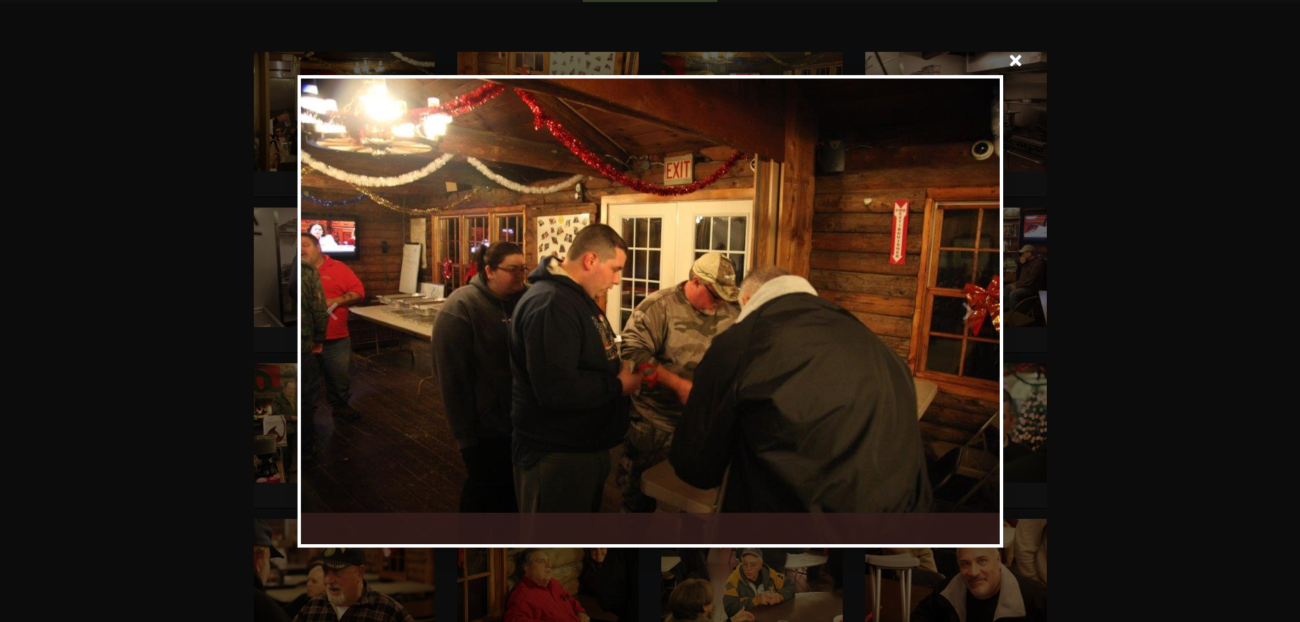
click at [963, 305] on div at bounding box center [824, 310] width 349 height 465
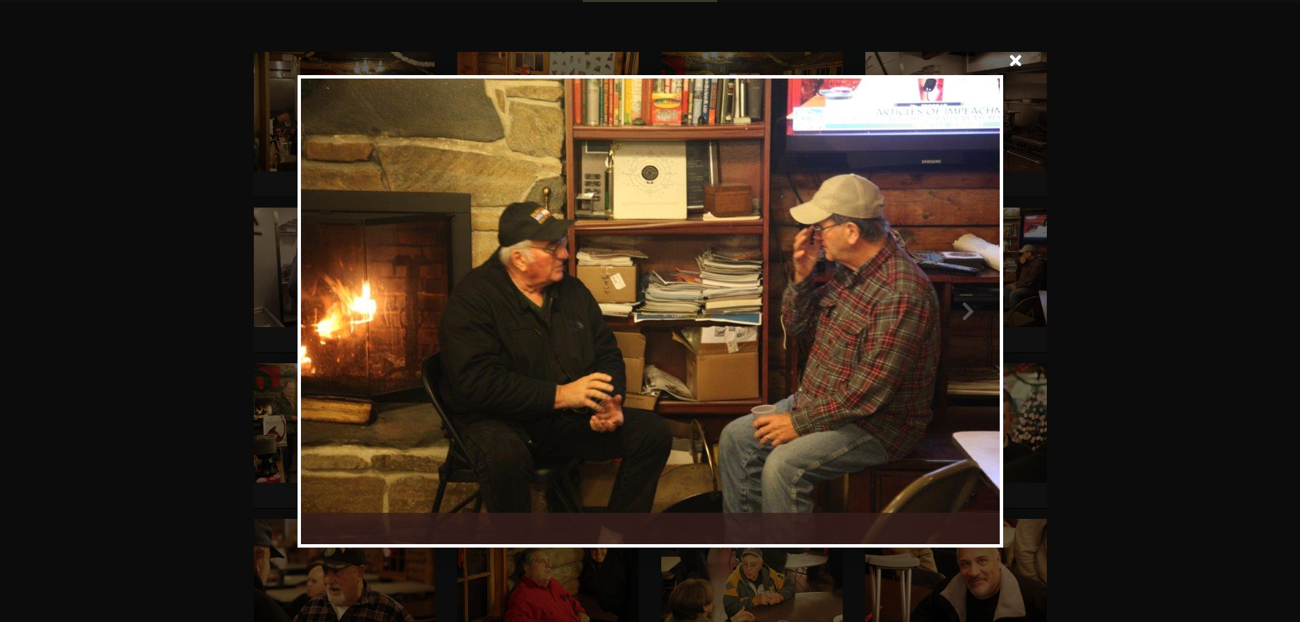
click at [974, 311] on div at bounding box center [824, 310] width 349 height 465
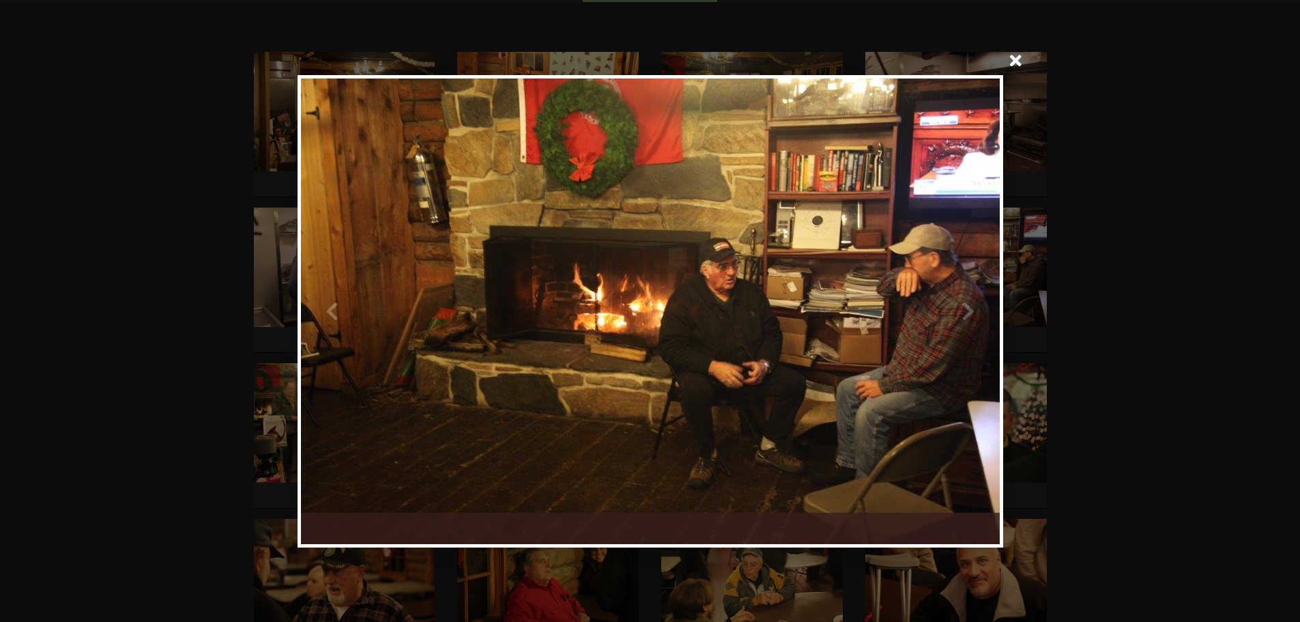
click at [967, 306] on div at bounding box center [824, 310] width 349 height 465
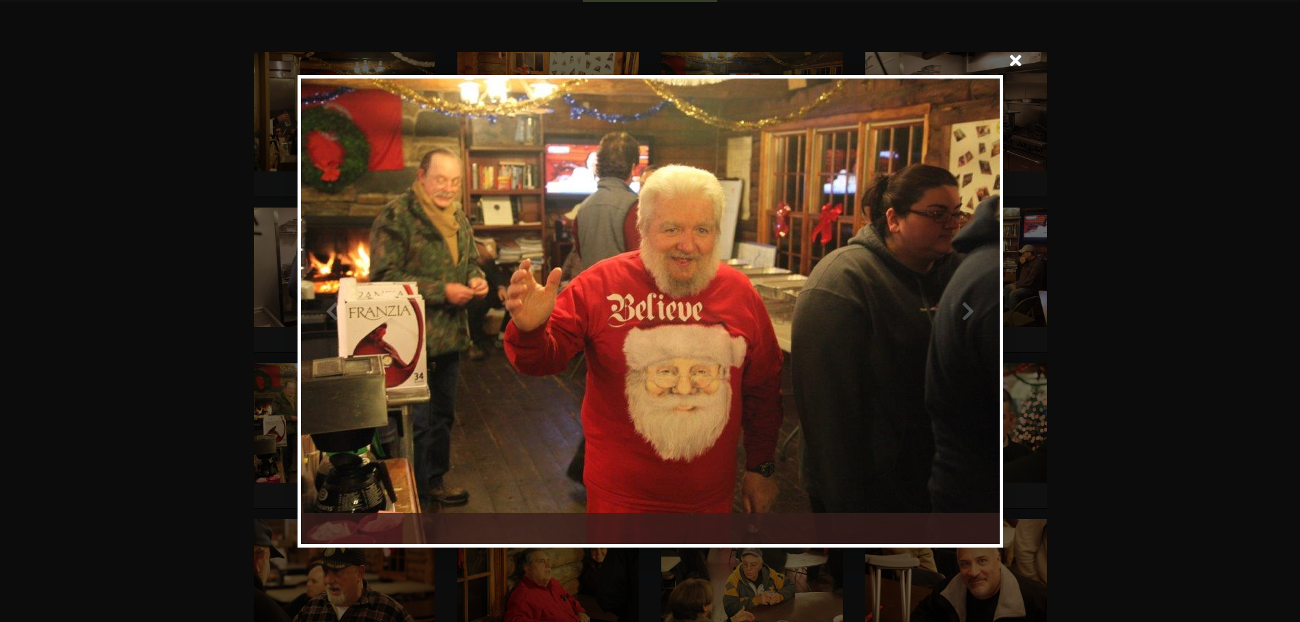
click at [967, 306] on div at bounding box center [824, 310] width 349 height 465
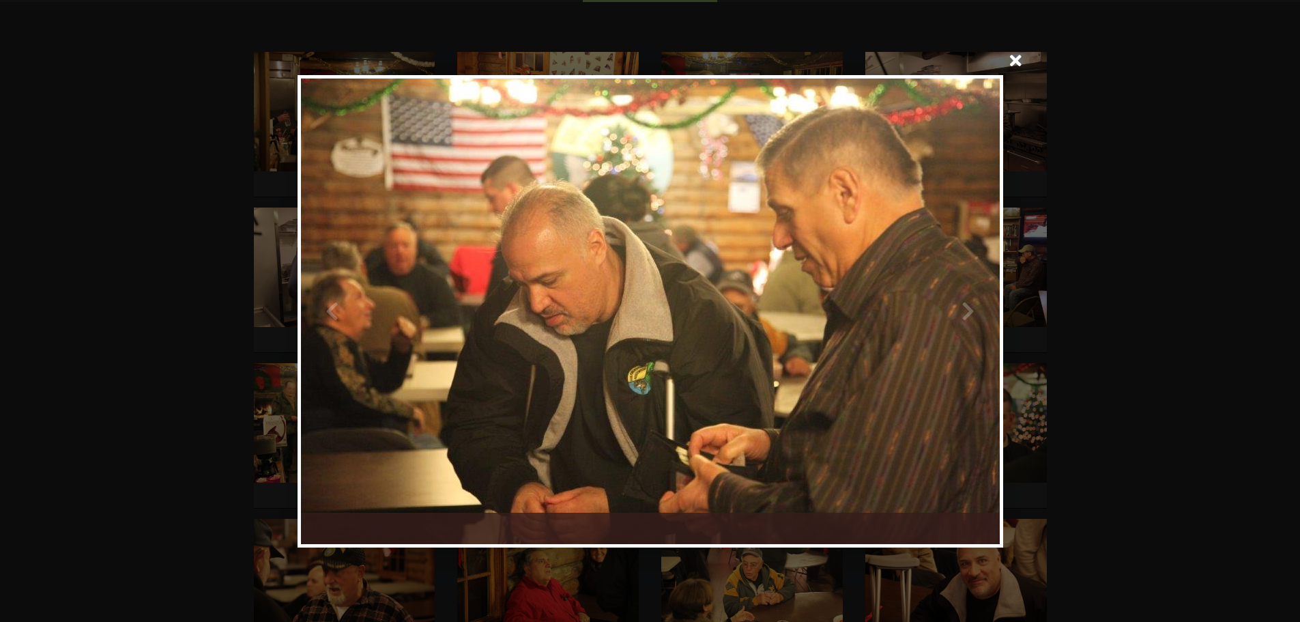
click at [965, 308] on div at bounding box center [824, 310] width 349 height 465
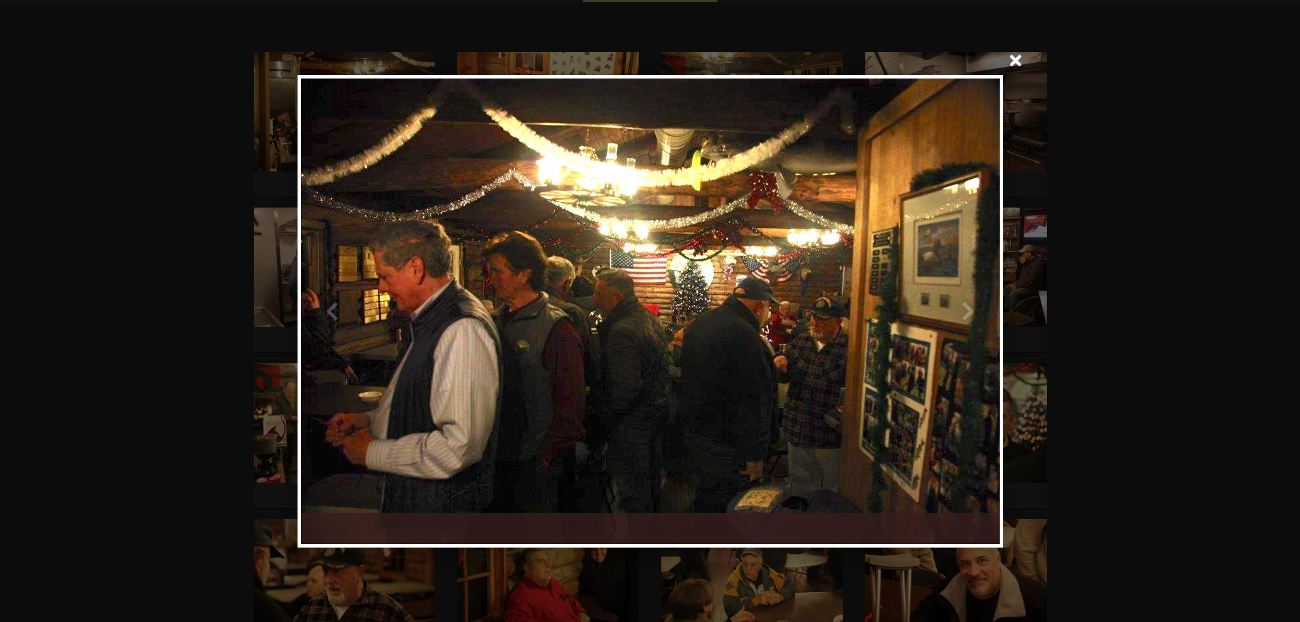
click at [969, 312] on div at bounding box center [824, 310] width 349 height 465
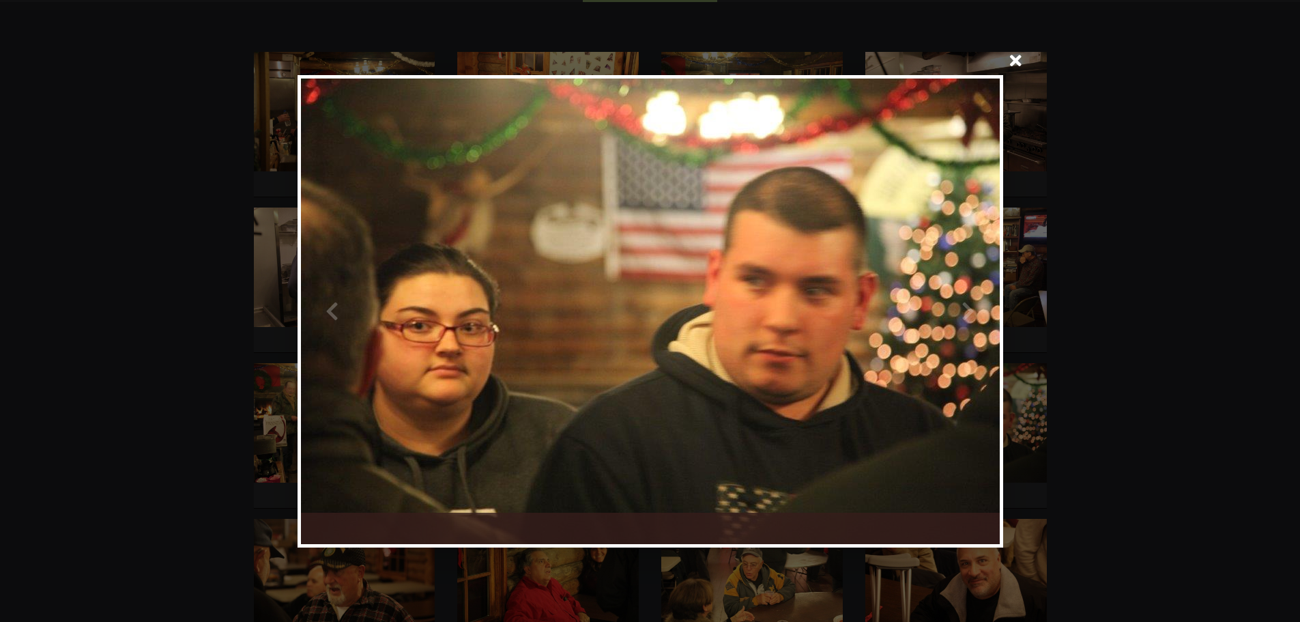
click at [976, 316] on div at bounding box center [824, 310] width 349 height 465
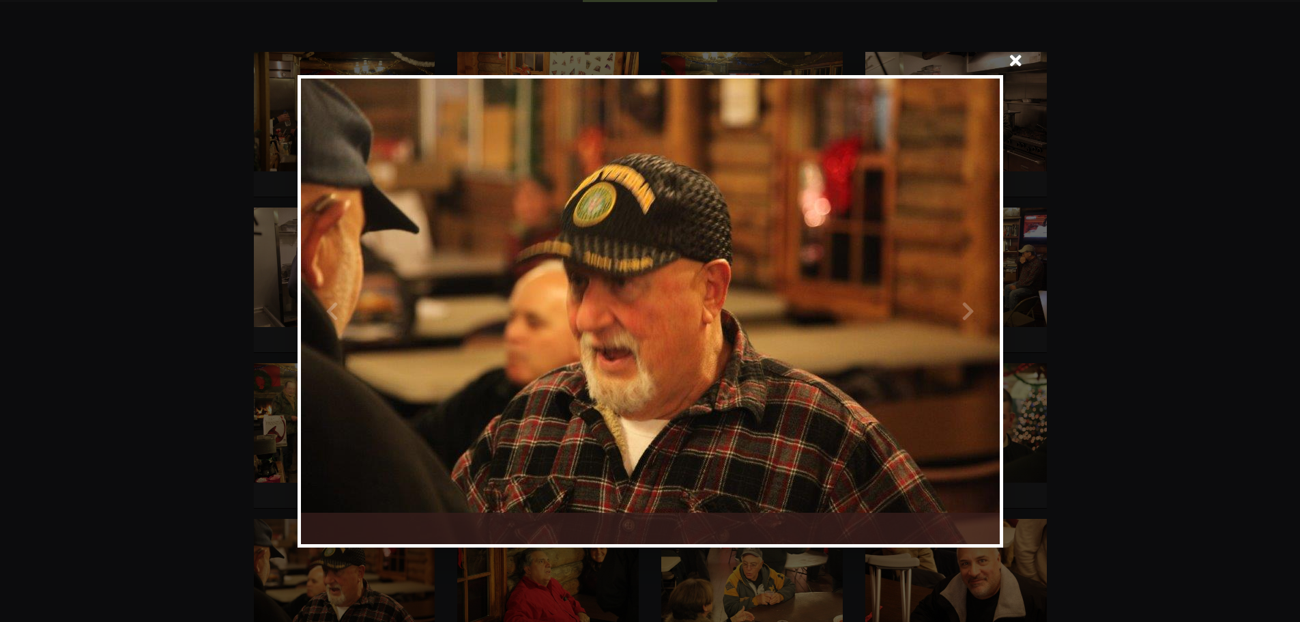
click at [975, 314] on div at bounding box center [824, 310] width 349 height 465
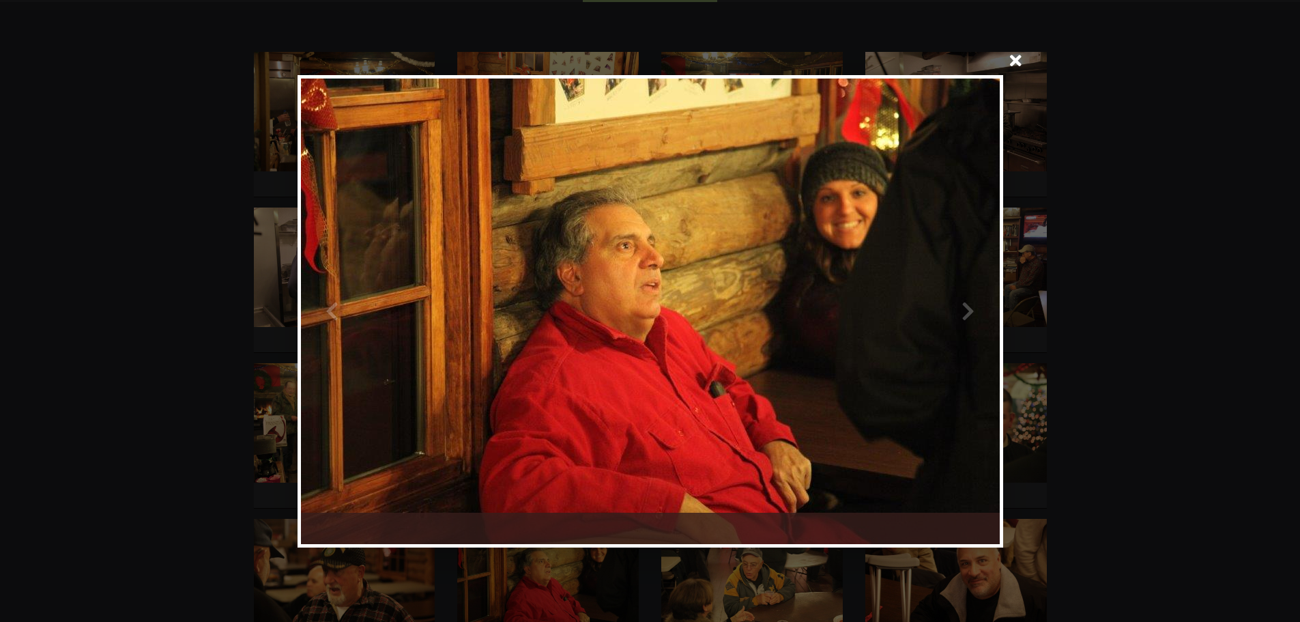
click at [967, 312] on div at bounding box center [824, 310] width 349 height 465
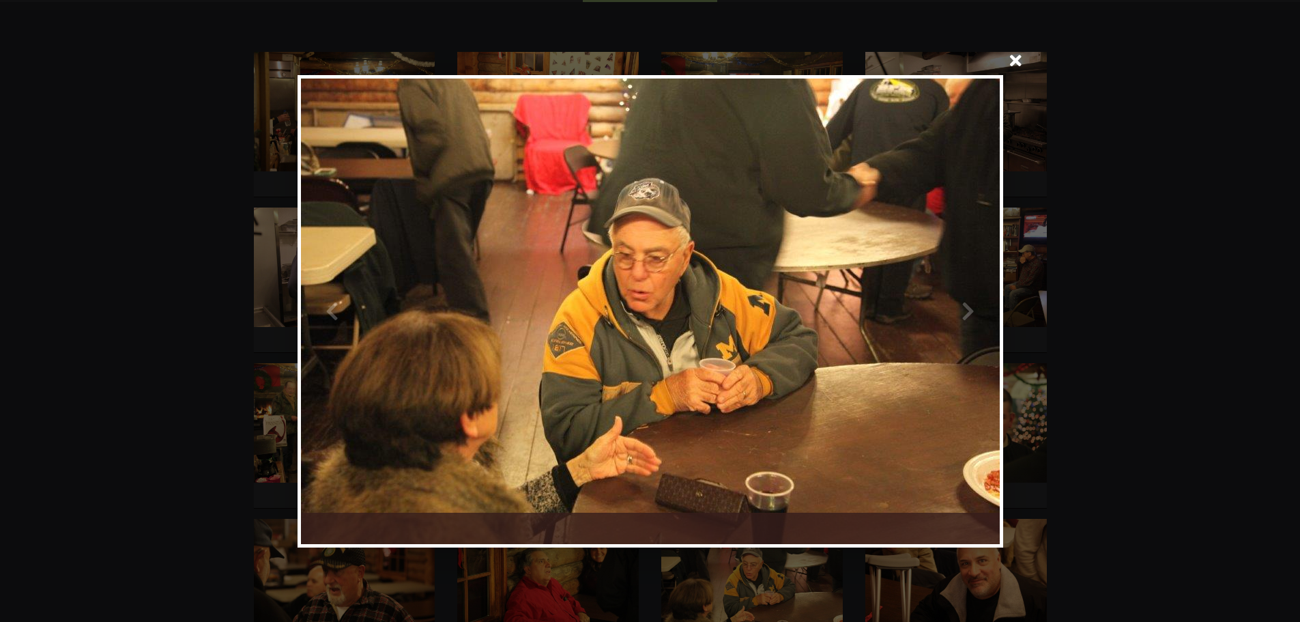
click at [963, 314] on div at bounding box center [824, 310] width 349 height 465
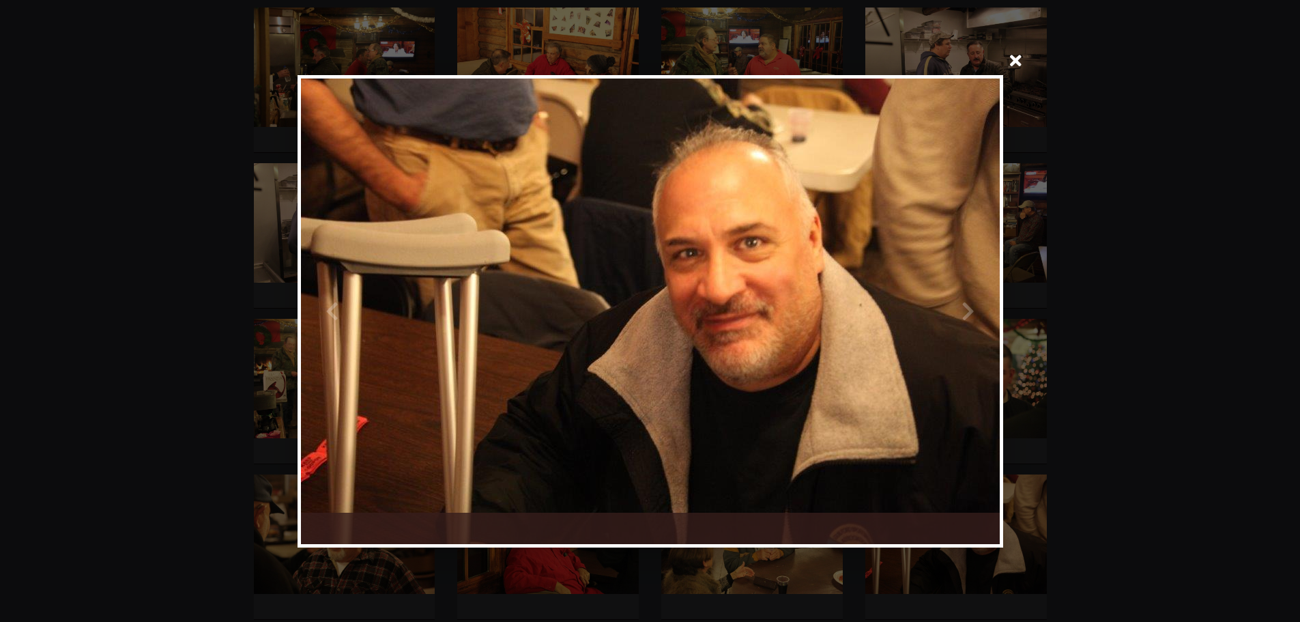
scroll to position [341, 0]
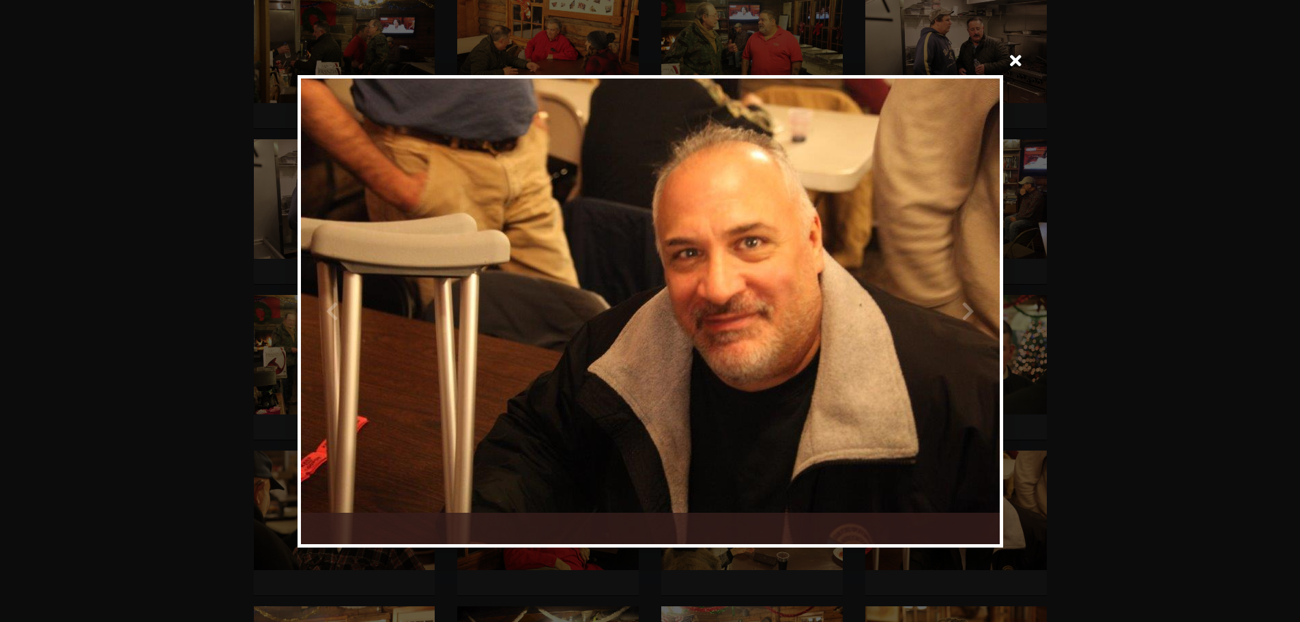
click at [1017, 56] on span at bounding box center [1016, 62] width 33 height 33
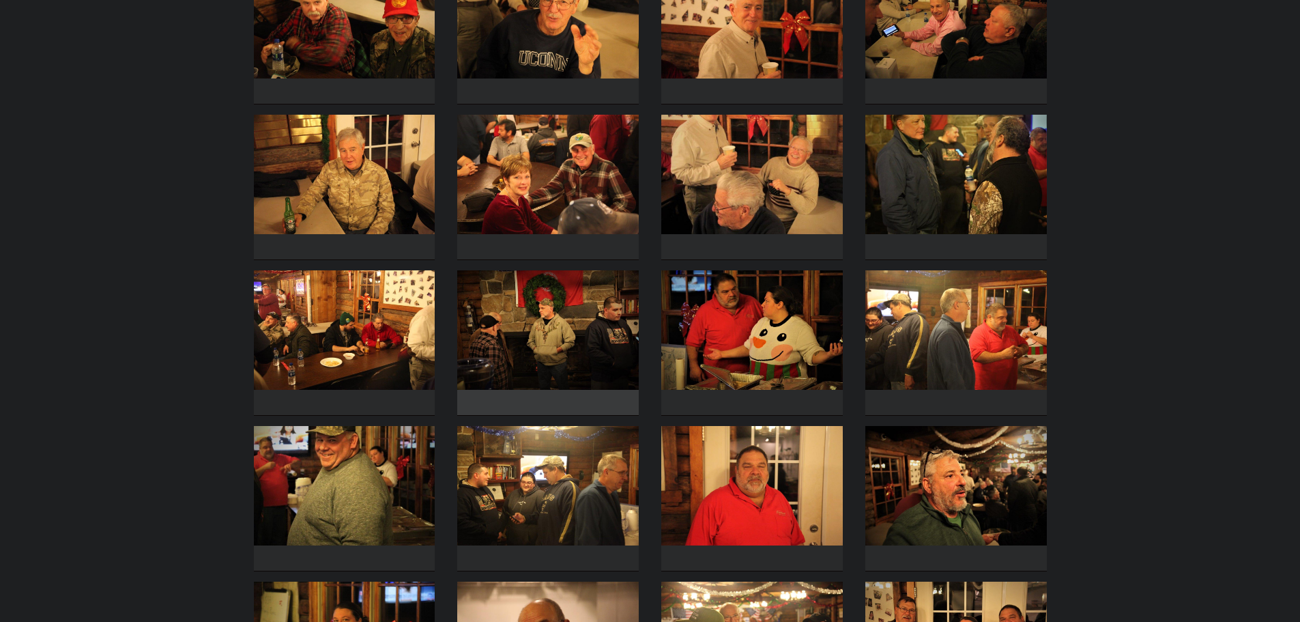
scroll to position [1706, 0]
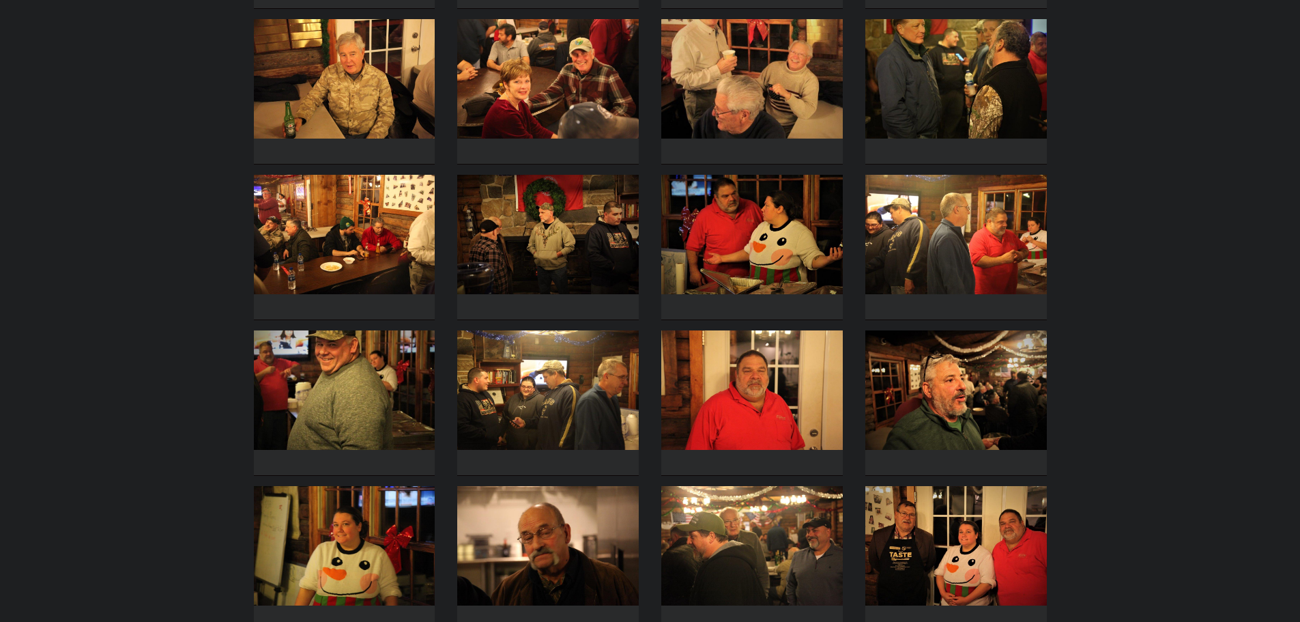
drag, startPoint x: 305, startPoint y: 229, endPoint x: 495, endPoint y: 247, distance: 190.5
click at [306, 229] on img at bounding box center [344, 234] width 181 height 119
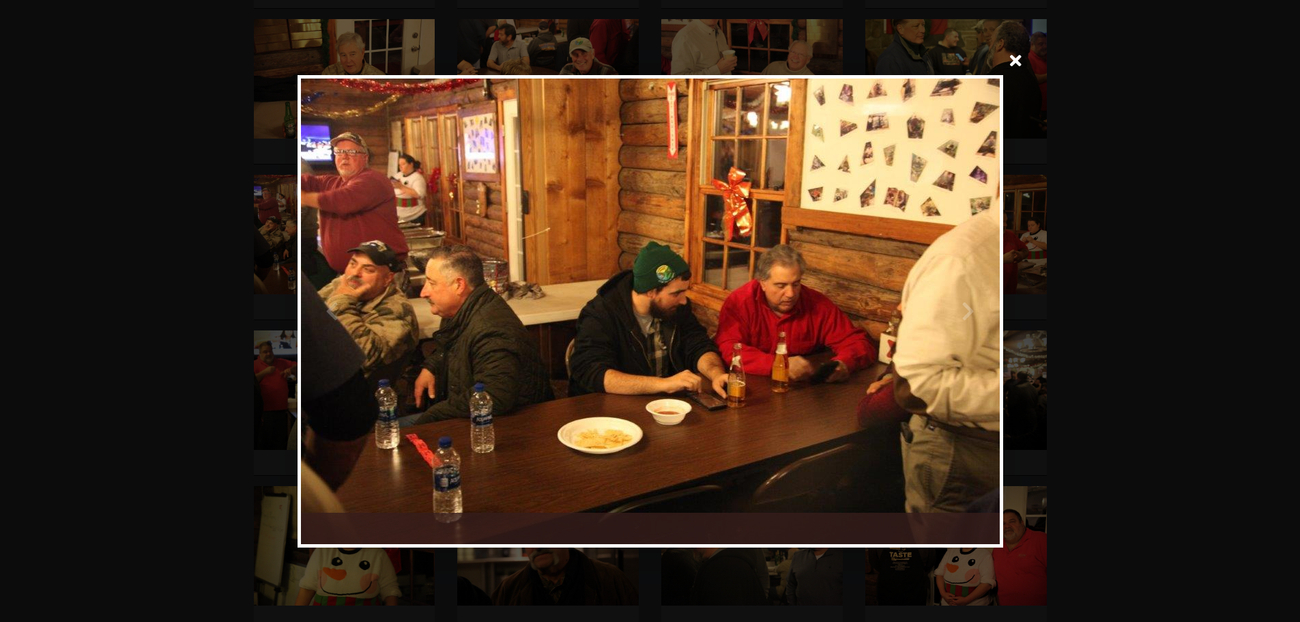
click at [965, 315] on div at bounding box center [824, 310] width 349 height 465
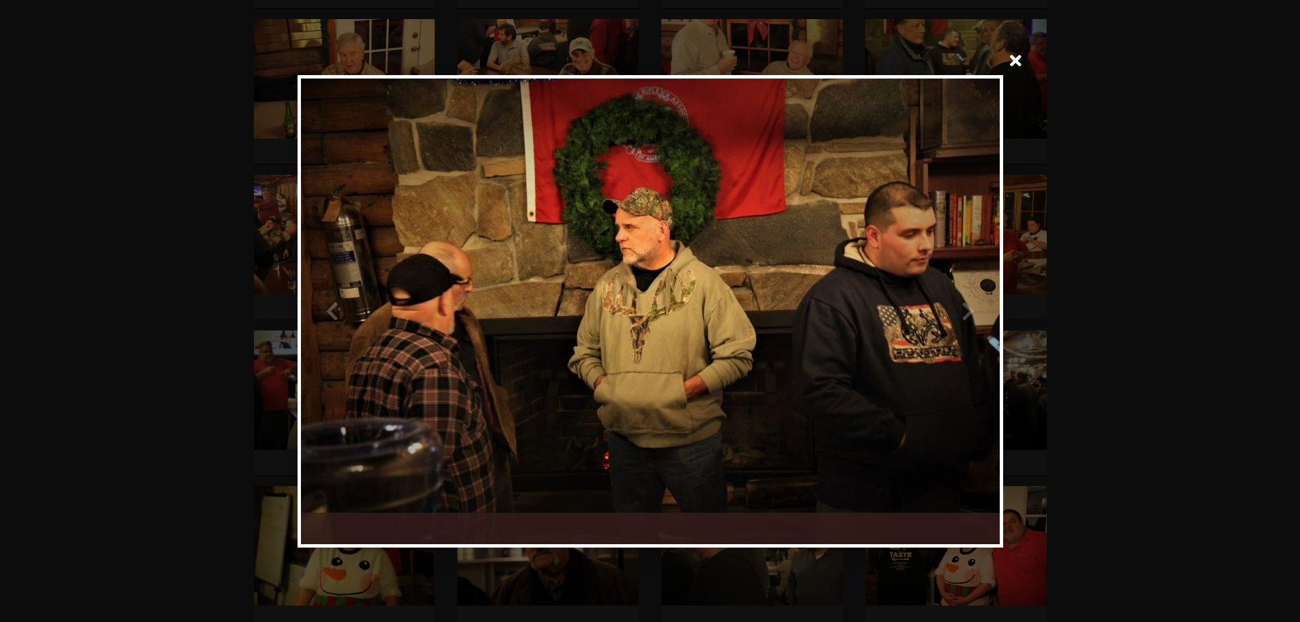
click at [965, 315] on div at bounding box center [824, 310] width 349 height 465
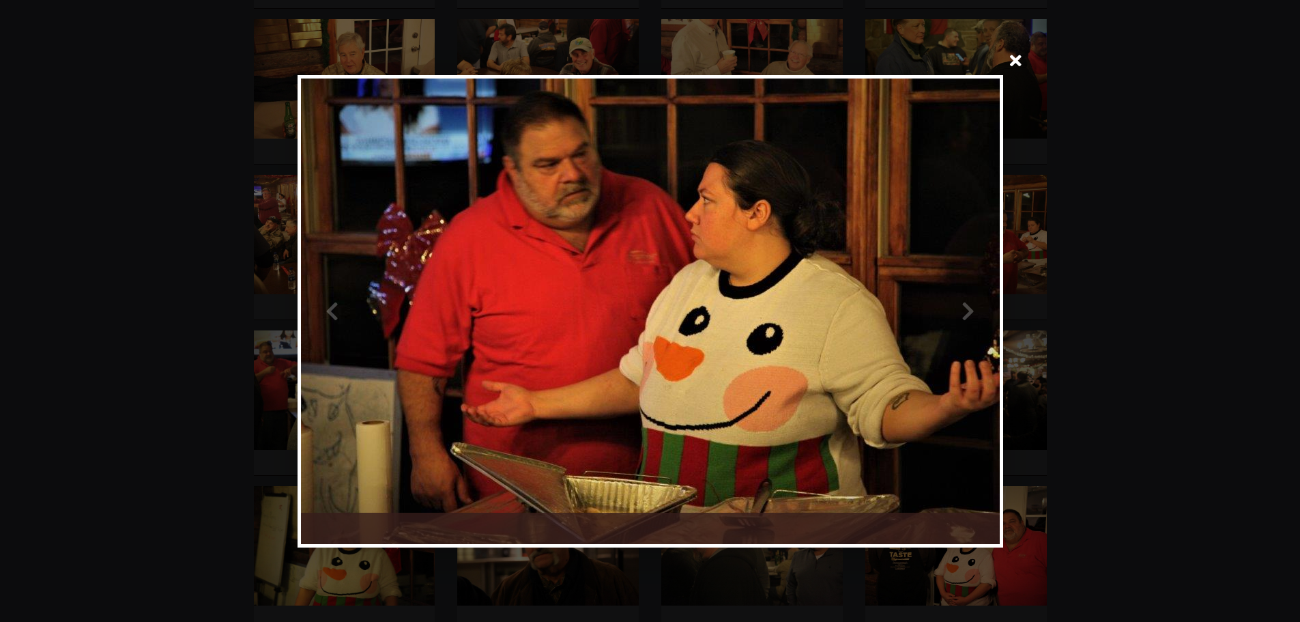
click at [966, 314] on div at bounding box center [824, 310] width 349 height 465
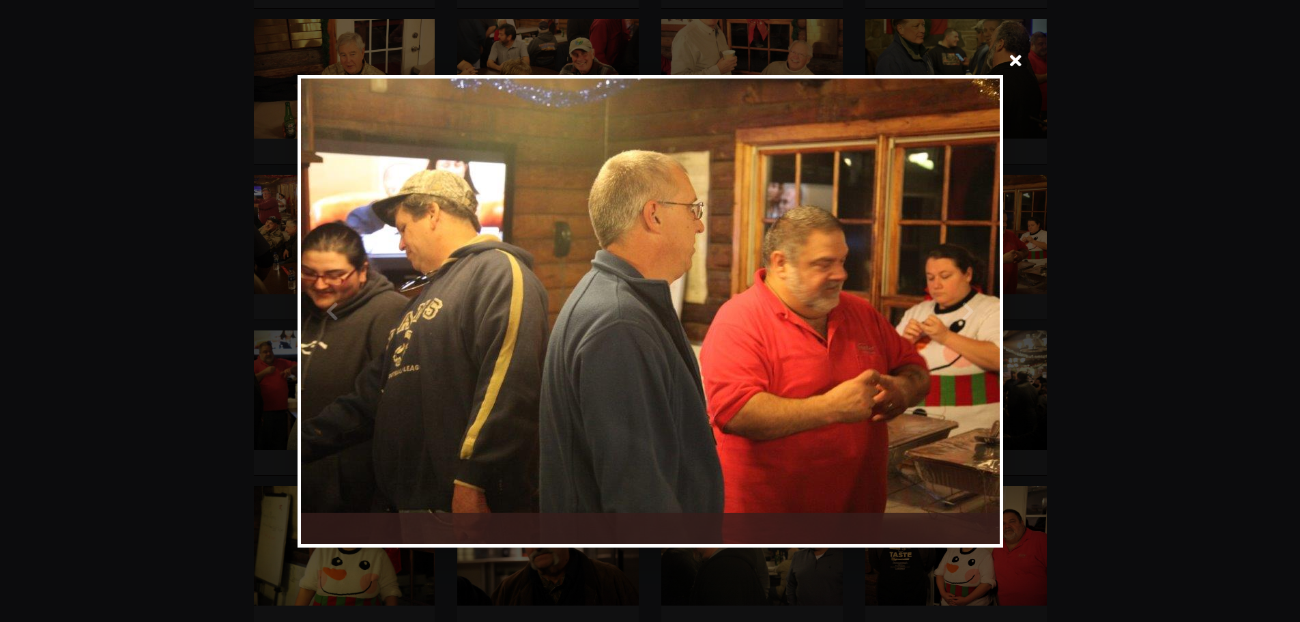
click at [966, 314] on div at bounding box center [824, 310] width 349 height 465
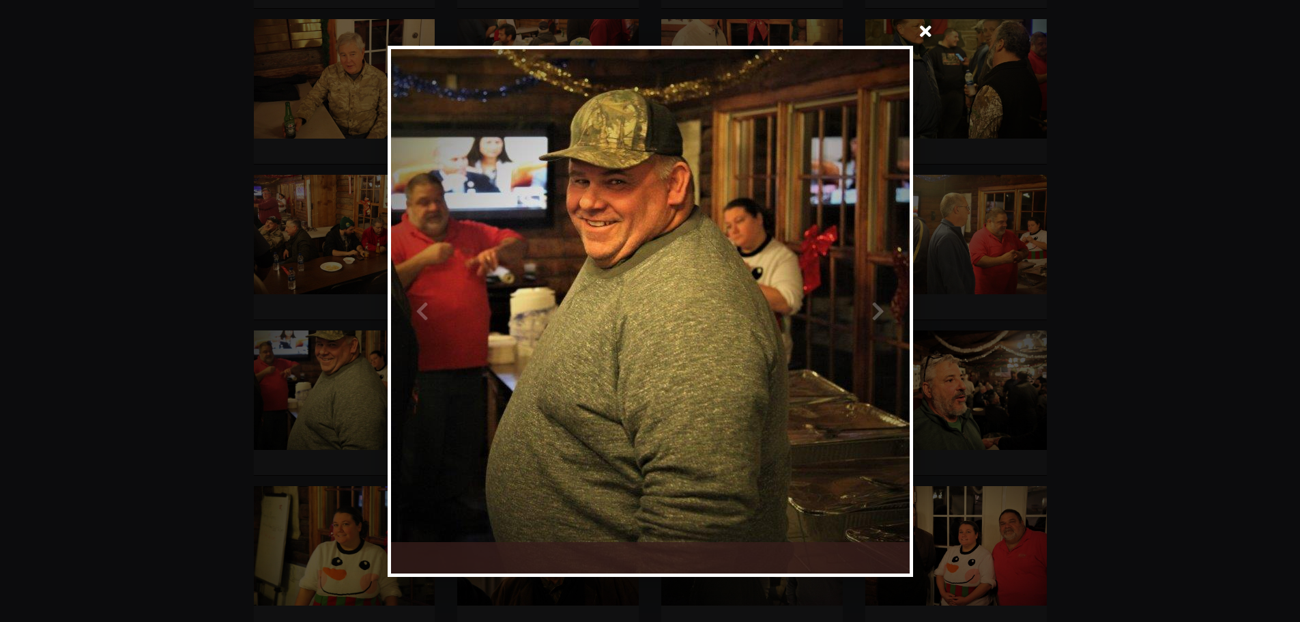
click at [923, 31] on span at bounding box center [925, 32] width 33 height 33
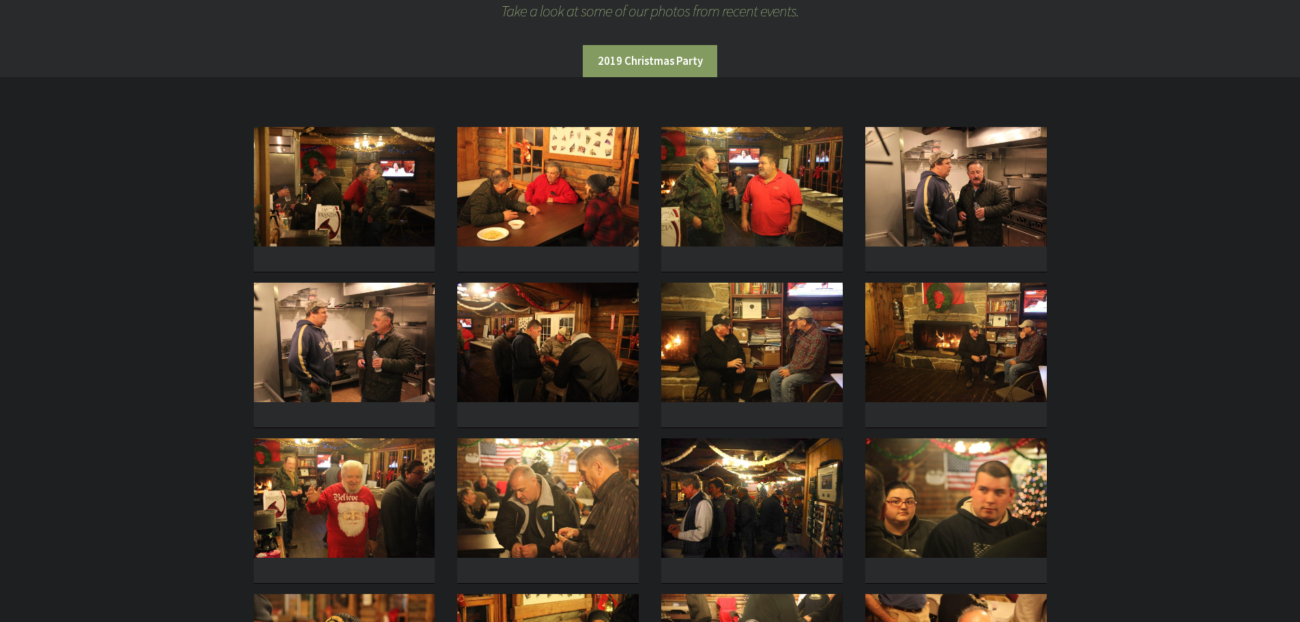
scroll to position [0, 0]
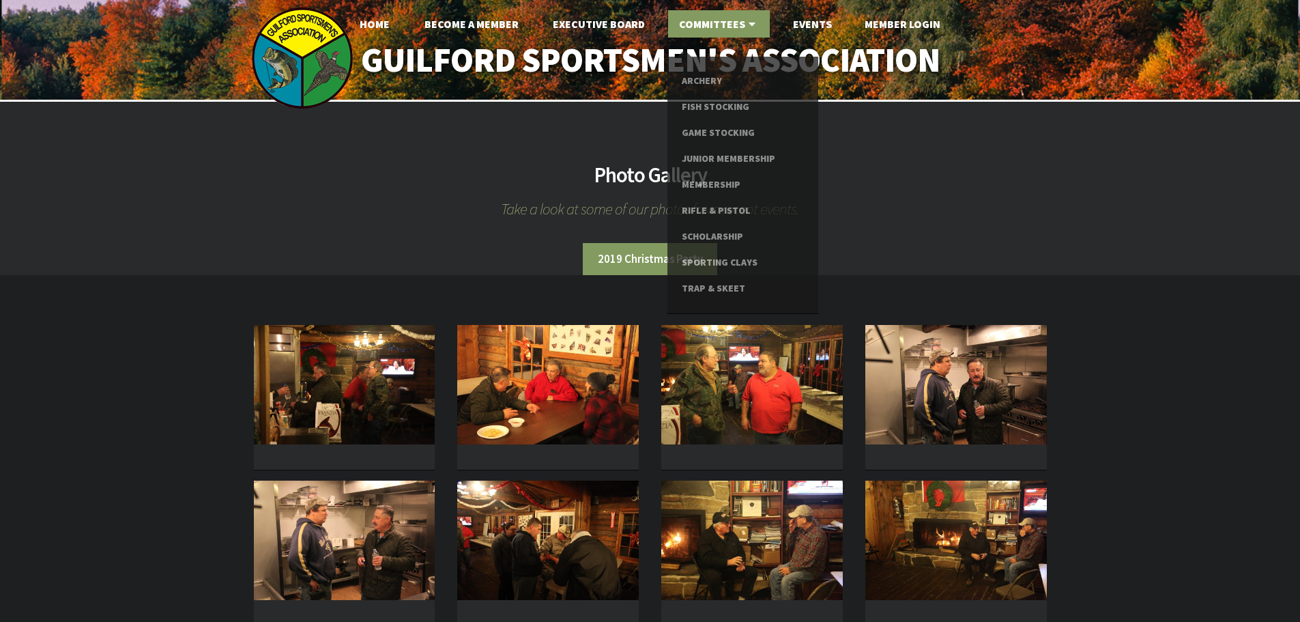
click at [719, 21] on link "Committees" at bounding box center [719, 23] width 102 height 27
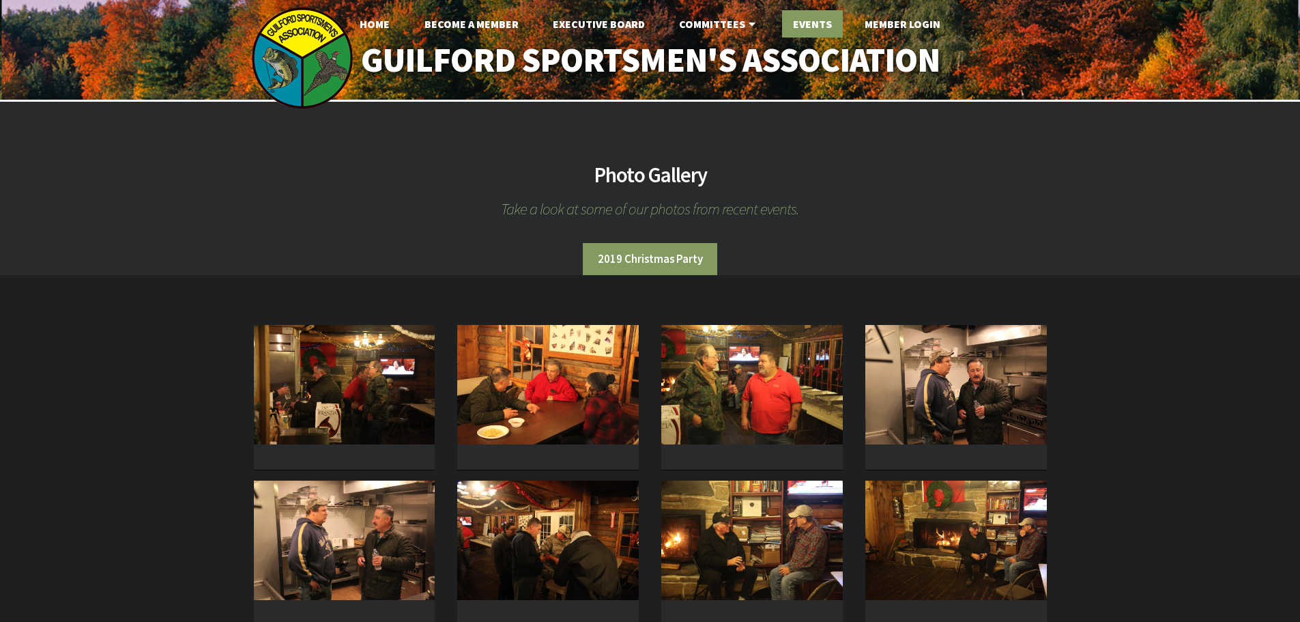
click at [800, 20] on link "Events" at bounding box center [812, 23] width 61 height 27
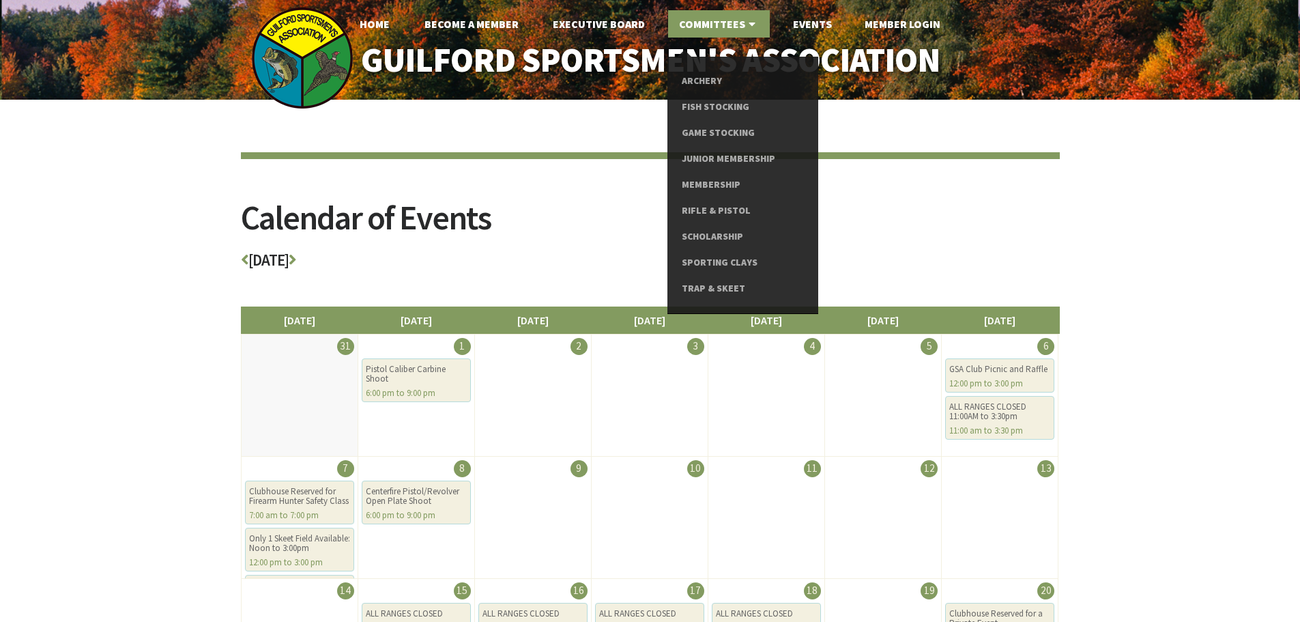
click at [703, 26] on link "Committees" at bounding box center [719, 23] width 102 height 27
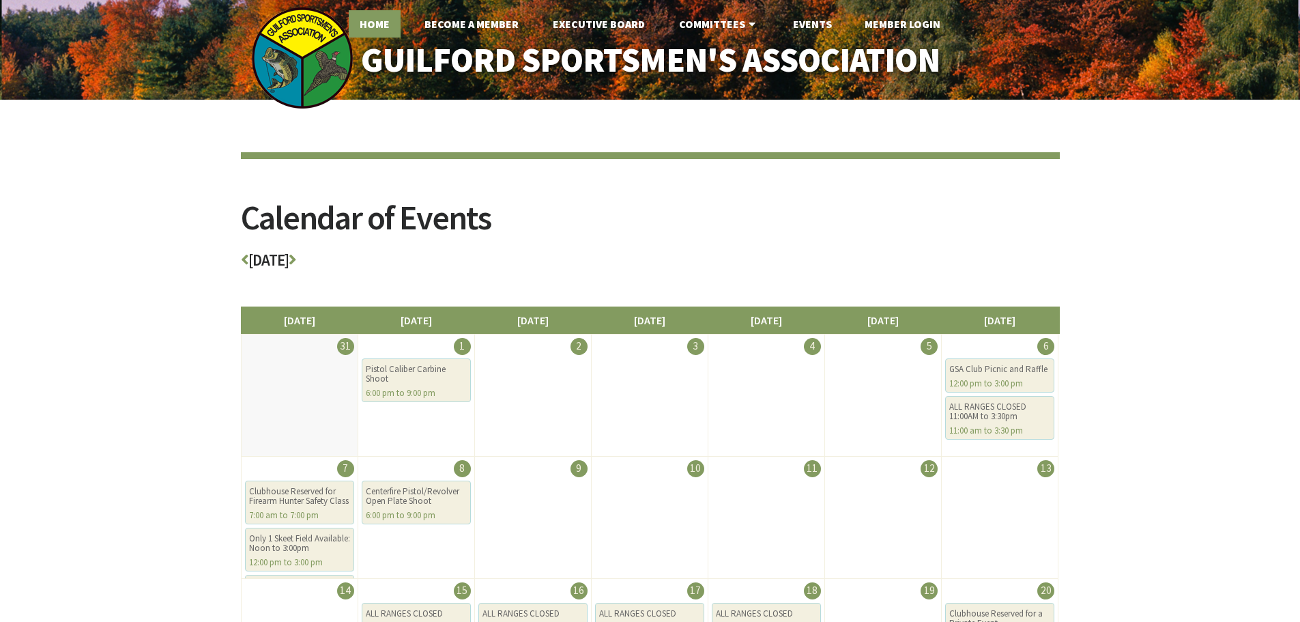
click at [383, 23] on link "Home" at bounding box center [375, 23] width 52 height 27
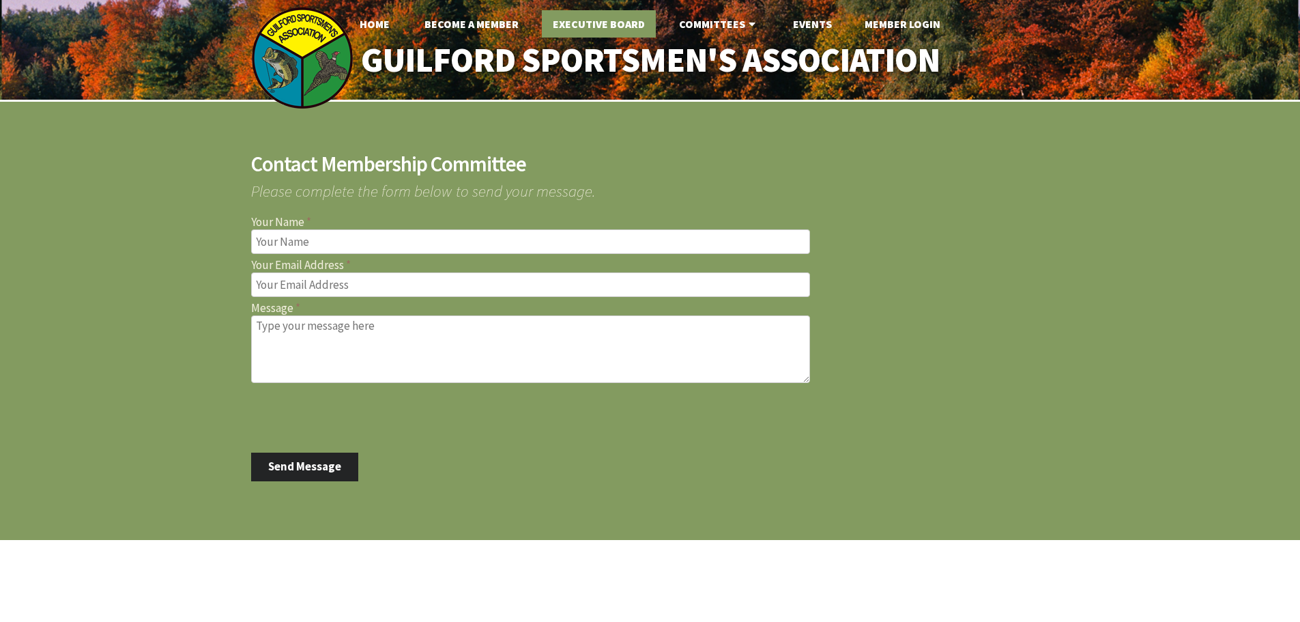
click at [616, 20] on link "Executive Board" at bounding box center [599, 23] width 114 height 27
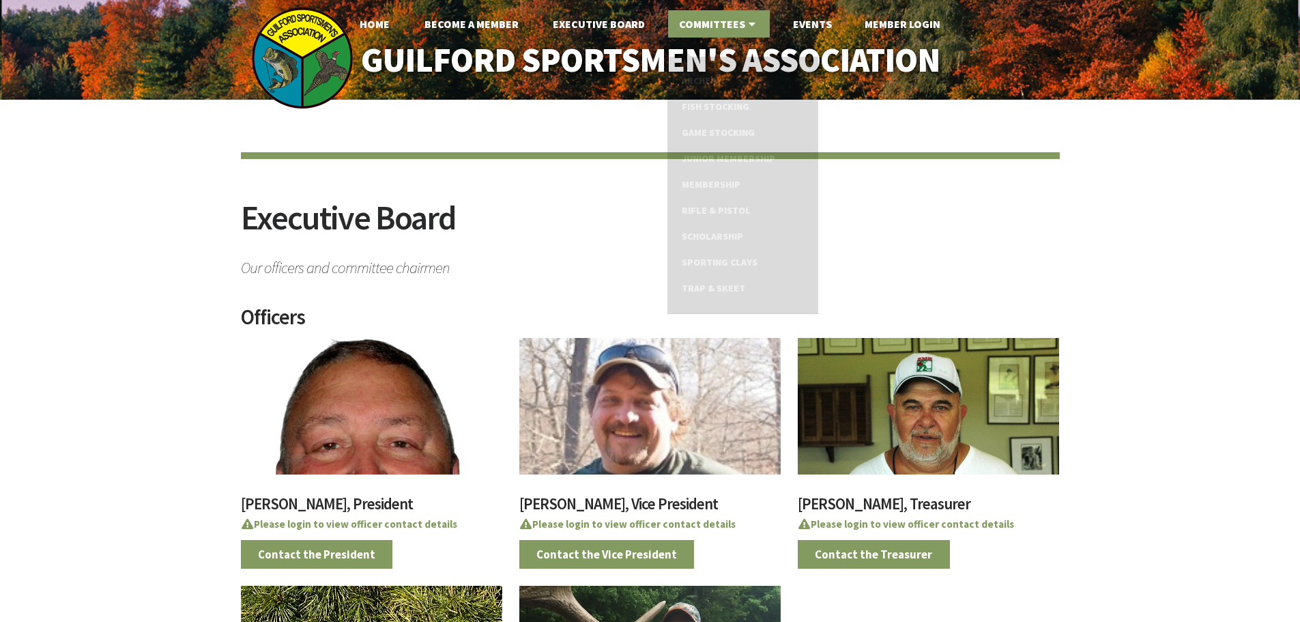
click at [710, 27] on link "Committees" at bounding box center [719, 23] width 102 height 27
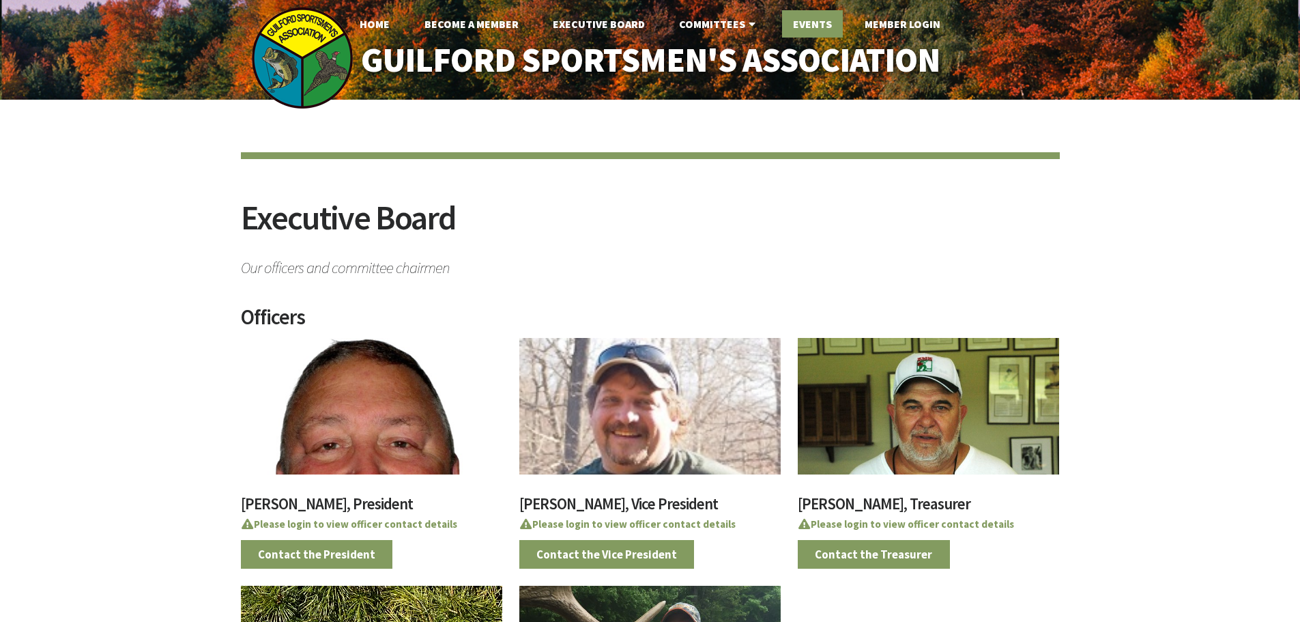
click at [811, 18] on link "Events" at bounding box center [812, 23] width 61 height 27
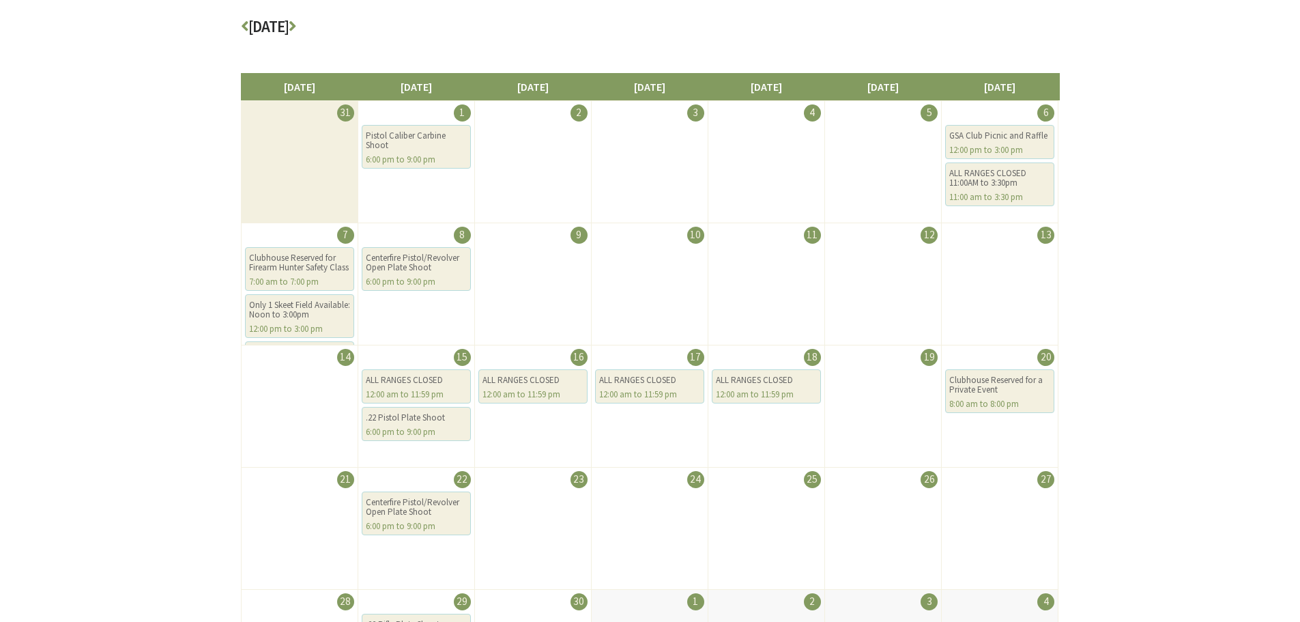
scroll to position [205, 0]
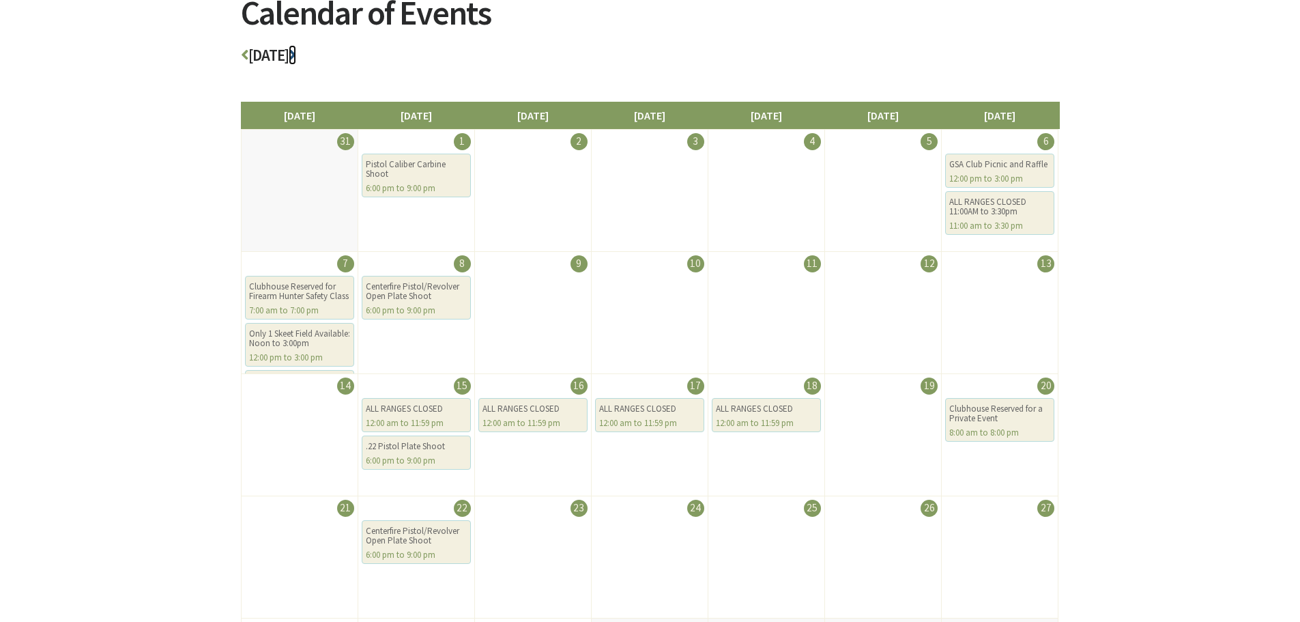
click at [296, 56] on icon at bounding box center [293, 55] width 8 height 16
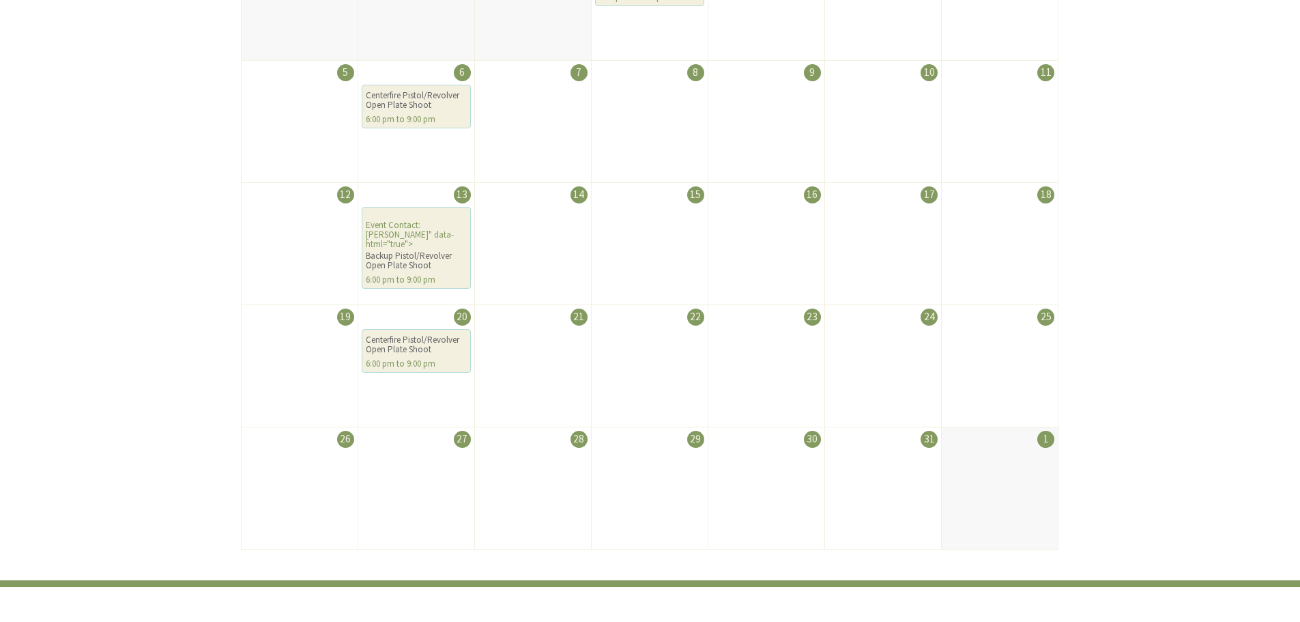
scroll to position [136, 0]
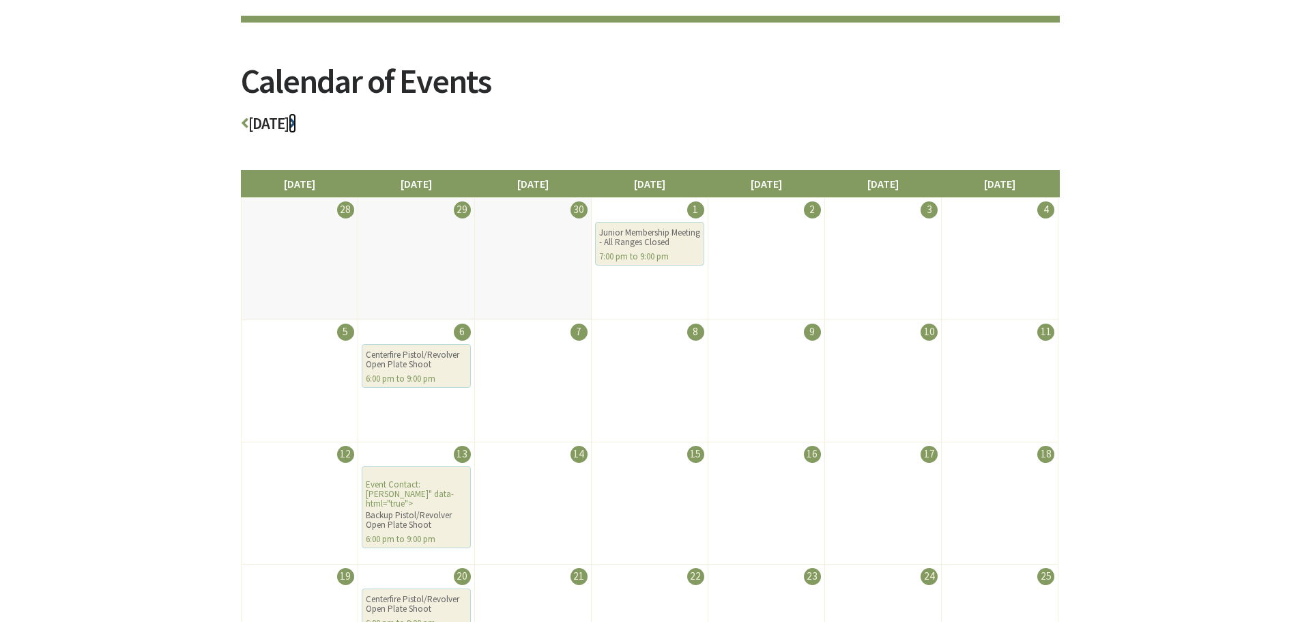
click at [296, 127] on icon at bounding box center [293, 123] width 8 height 16
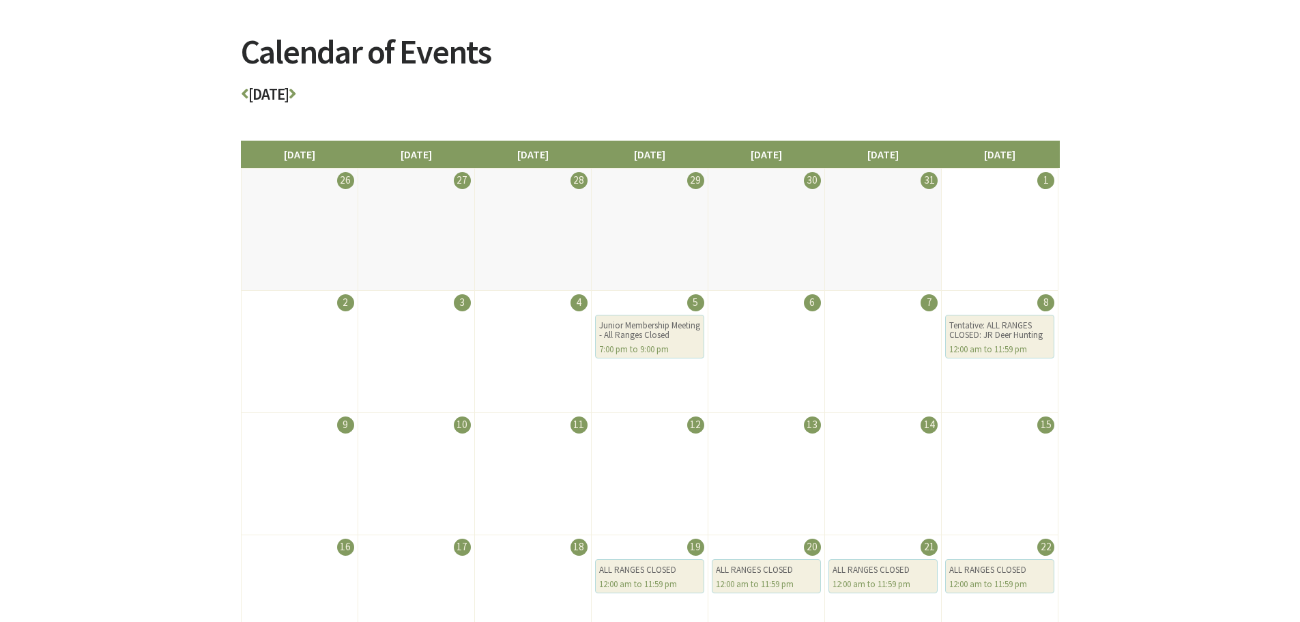
scroll to position [136, 0]
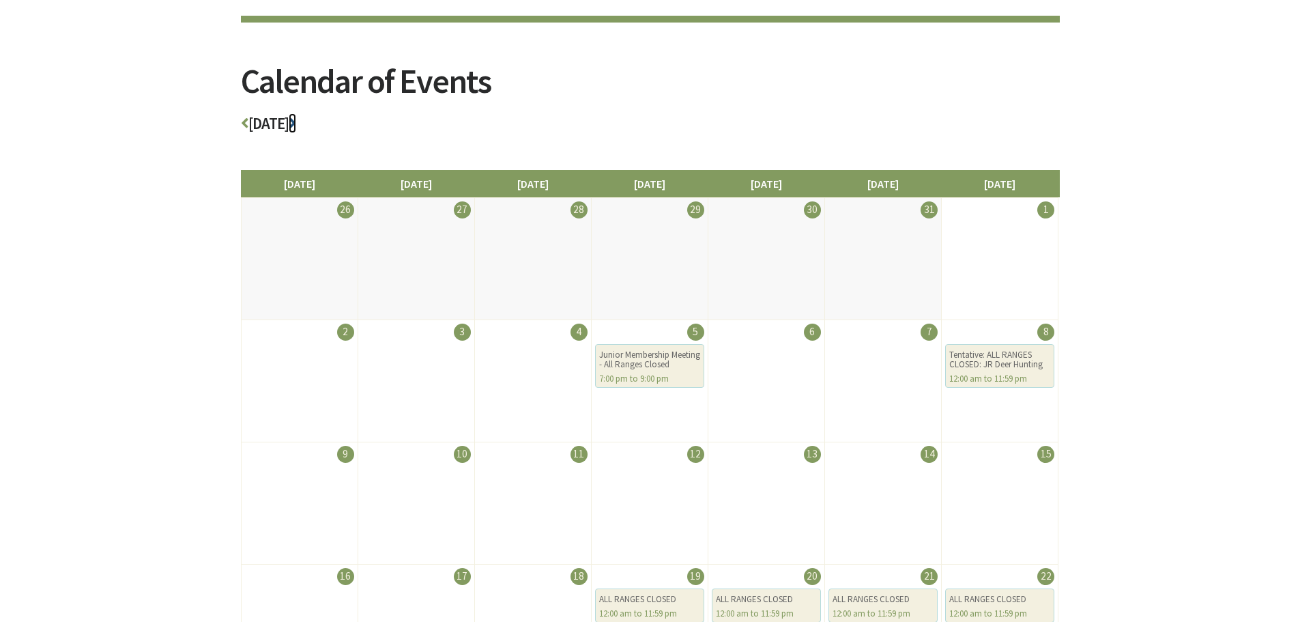
click at [296, 123] on icon at bounding box center [293, 123] width 8 height 16
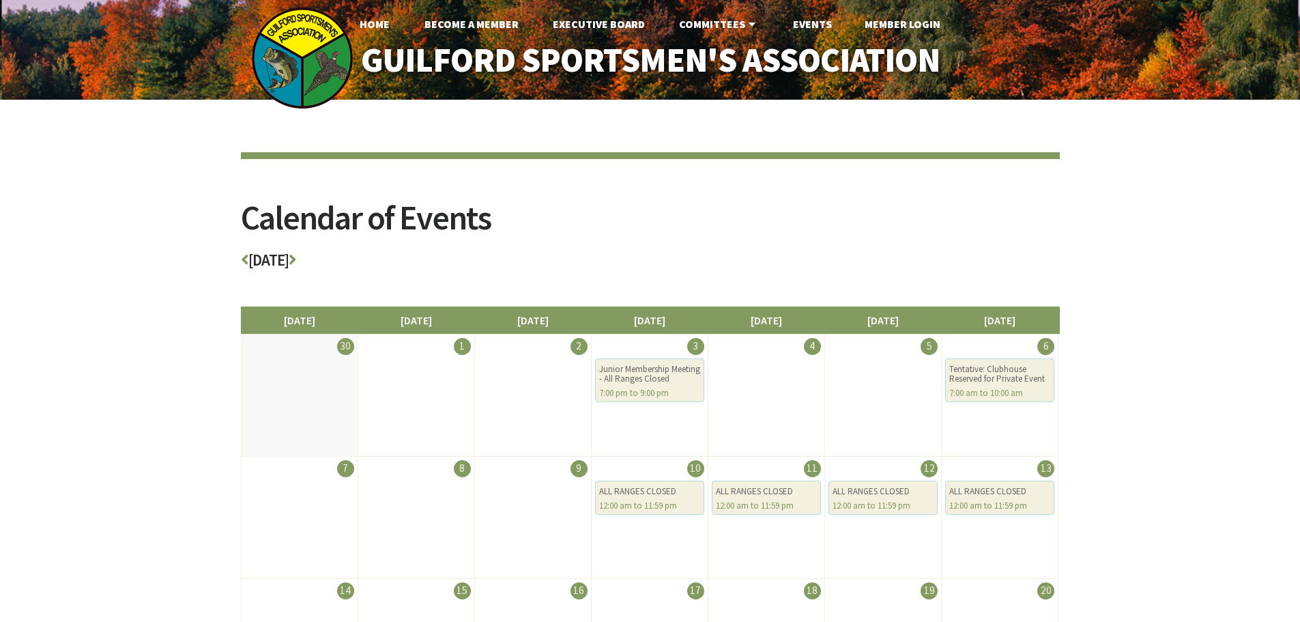
click at [250, 257] on h3 "[DATE]" at bounding box center [650, 264] width 819 height 24
click at [244, 258] on icon at bounding box center [245, 260] width 8 height 16
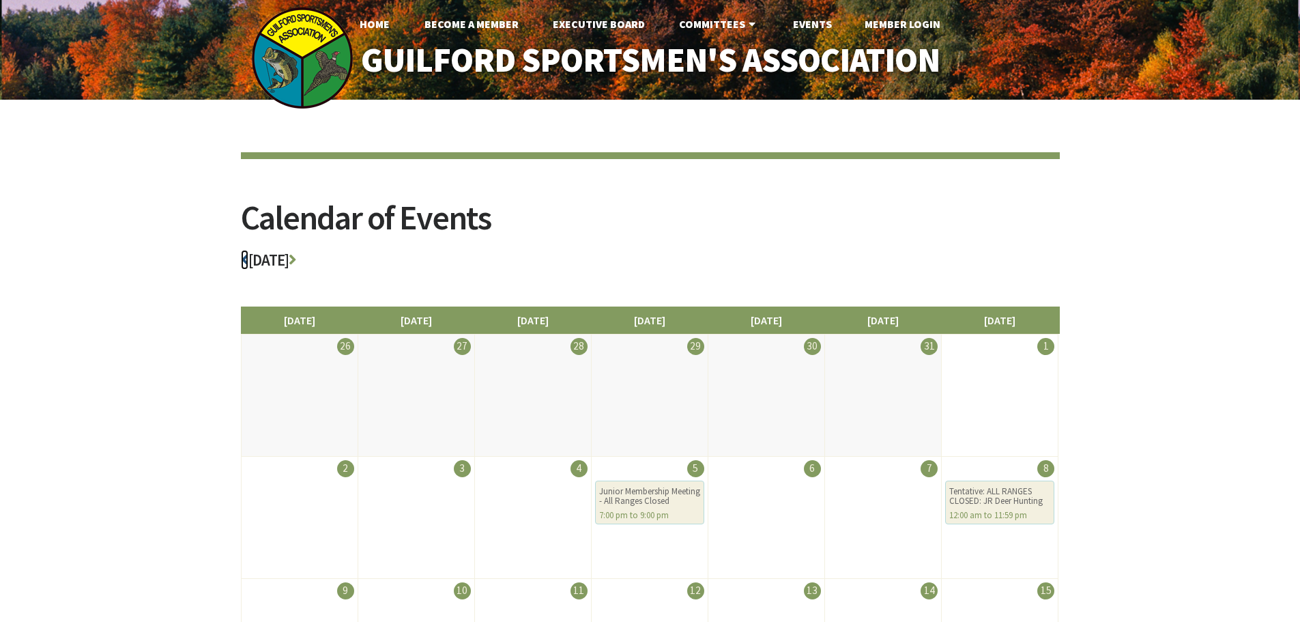
click at [246, 259] on icon at bounding box center [245, 260] width 8 height 16
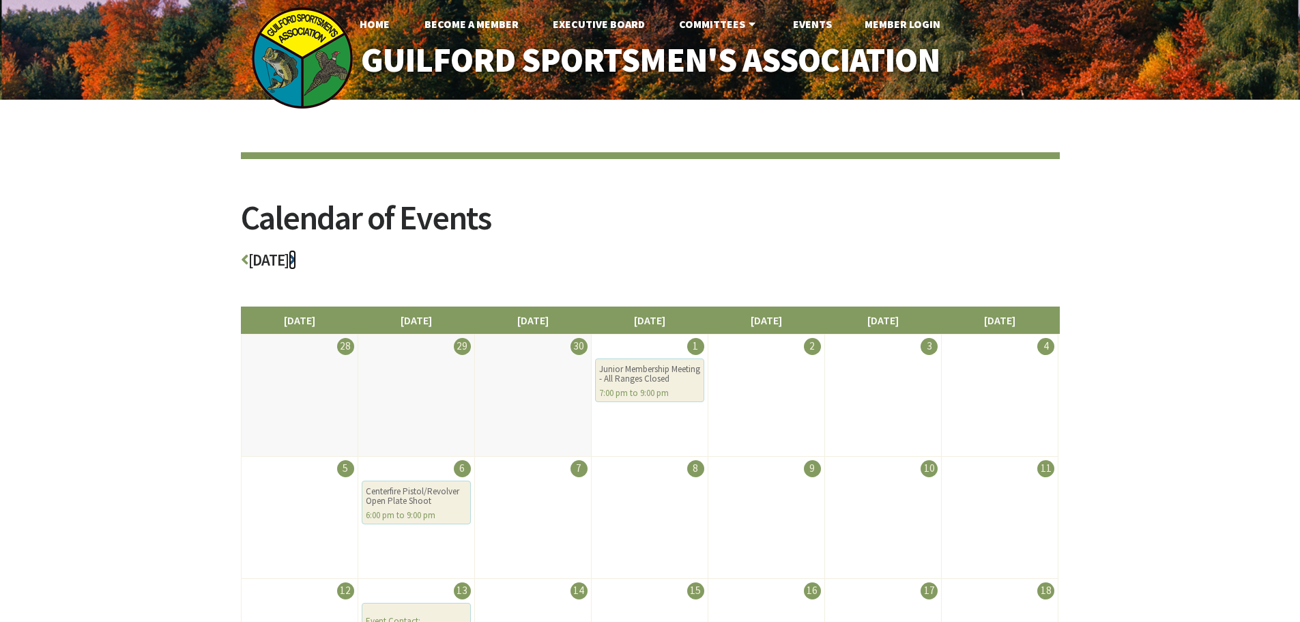
click at [296, 256] on icon at bounding box center [293, 260] width 8 height 16
